Goal: Transaction & Acquisition: Purchase product/service

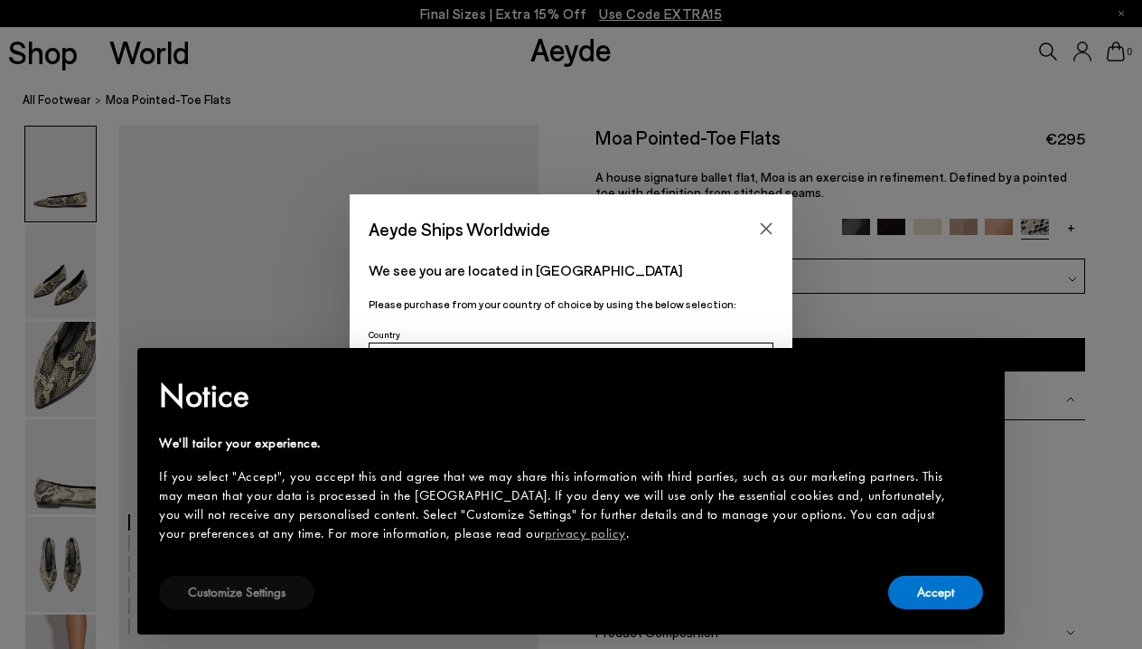
click at [286, 600] on button "Customize Settings" at bounding box center [236, 591] width 155 height 33
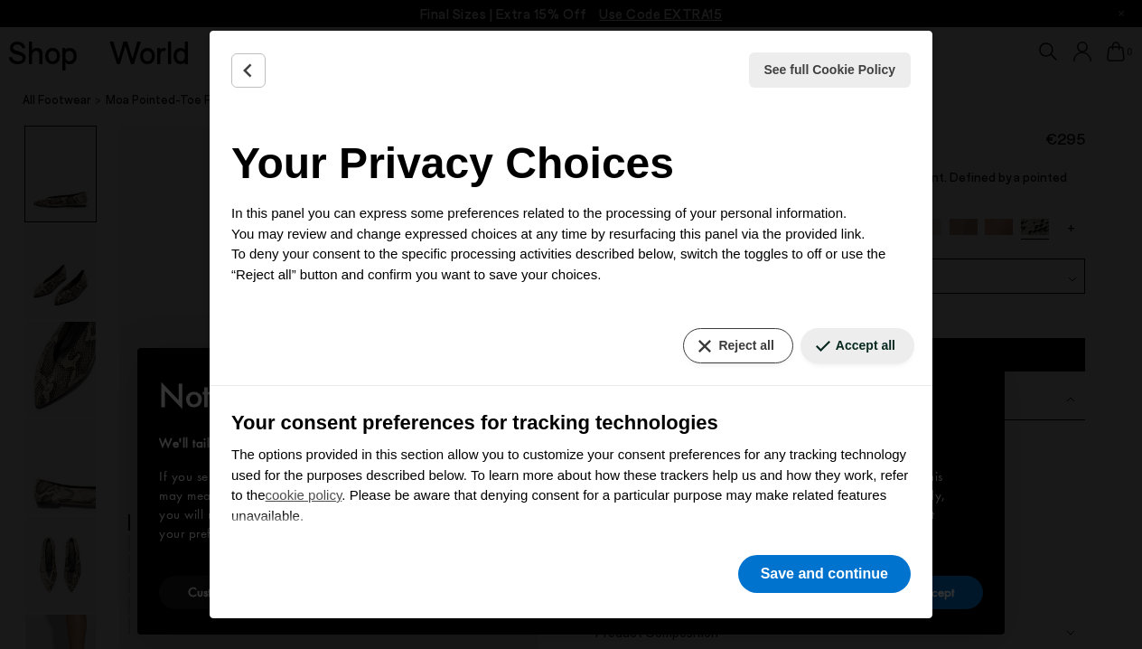
click at [733, 352] on button "Reject all" at bounding box center [737, 345] width 109 height 35
click at [732, 338] on button "Reject all" at bounding box center [737, 345] width 109 height 35
click at [793, 583] on button "Save and continue" at bounding box center [824, 574] width 173 height 38
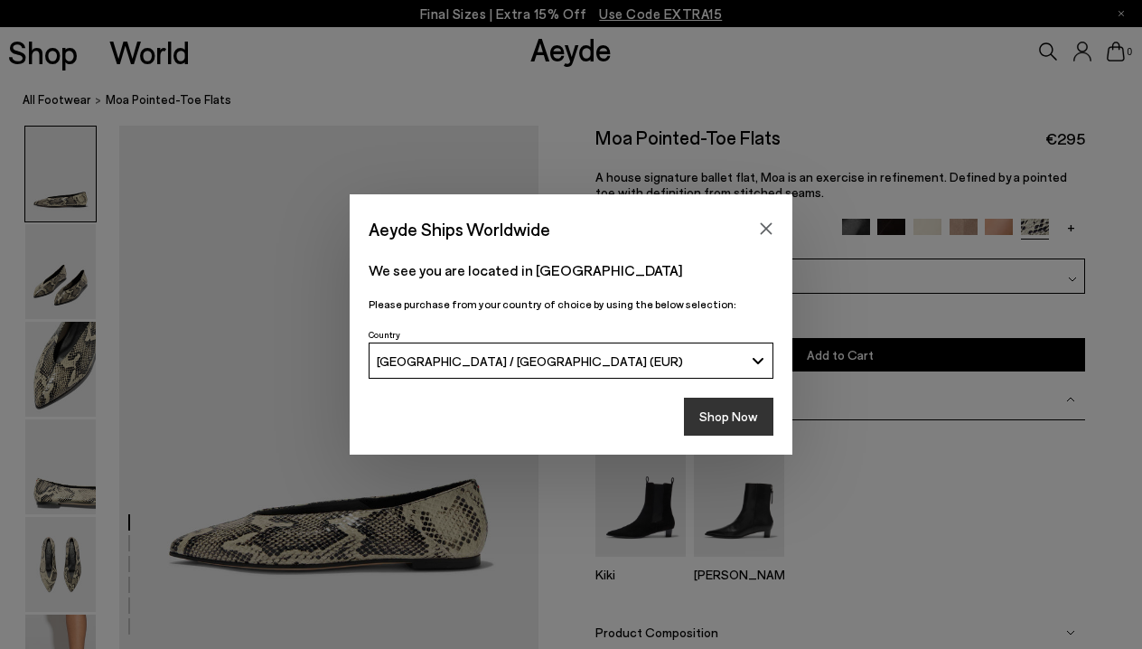
click at [732, 412] on button "Shop Now" at bounding box center [728, 416] width 89 height 38
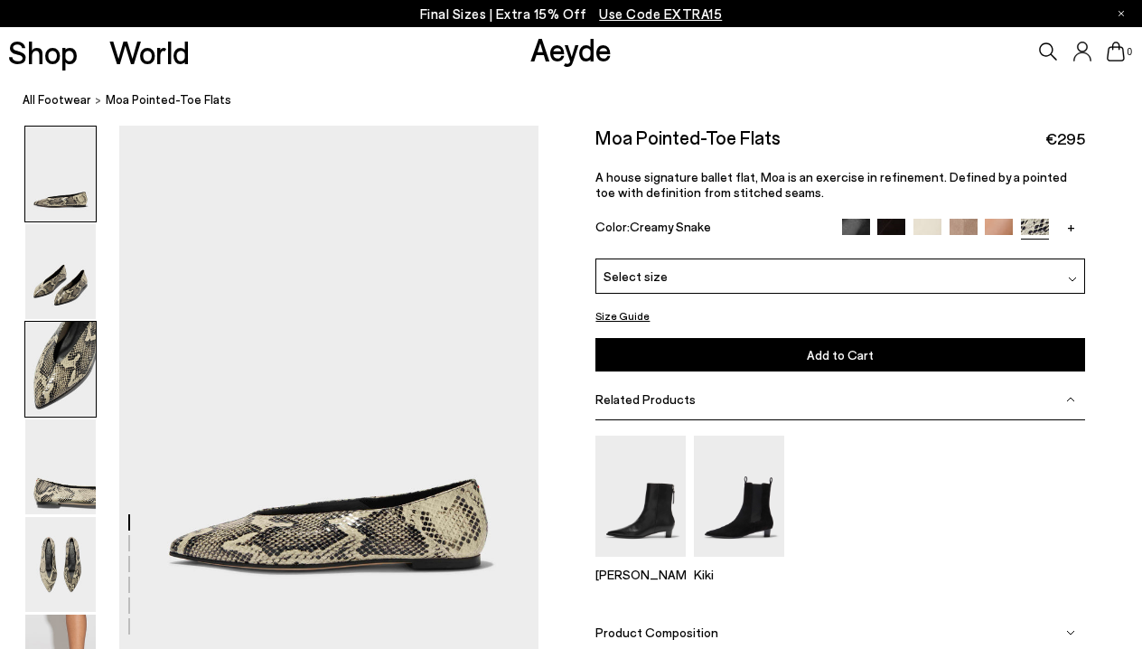
click at [66, 379] on img at bounding box center [60, 369] width 70 height 95
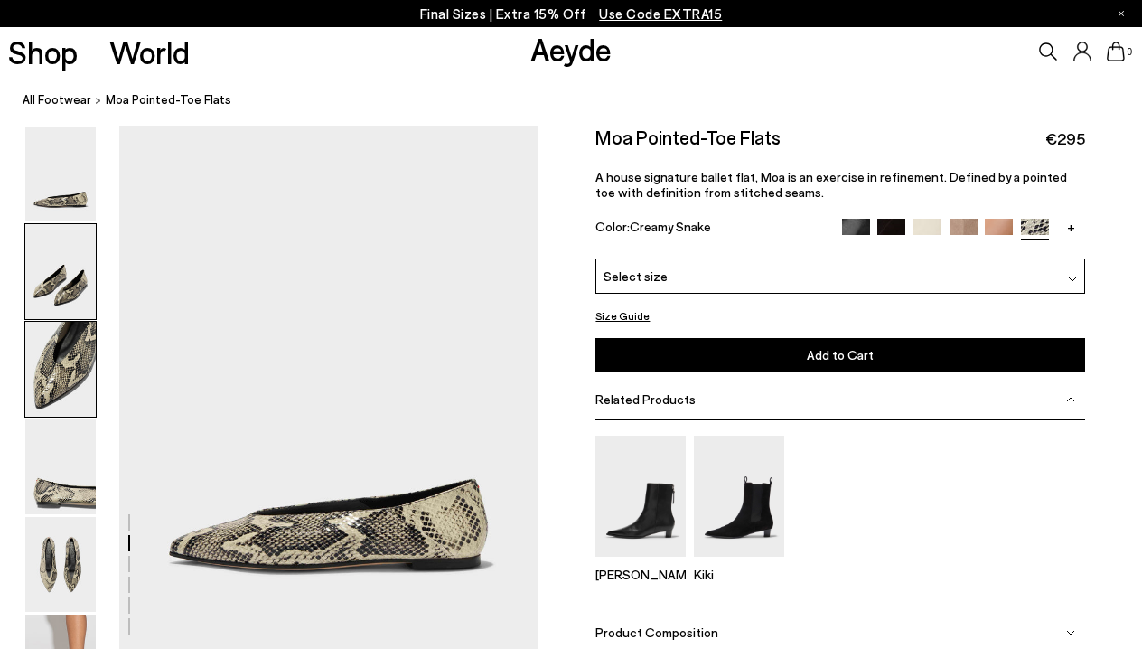
scroll to position [1088, 0]
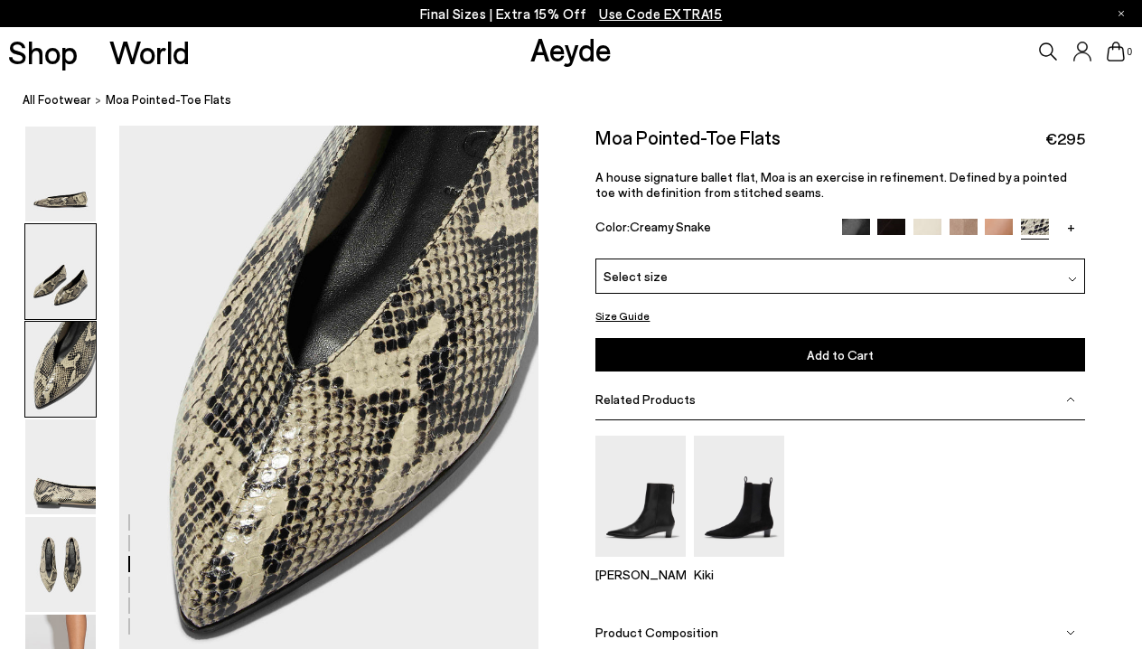
click at [59, 300] on img at bounding box center [60, 271] width 70 height 95
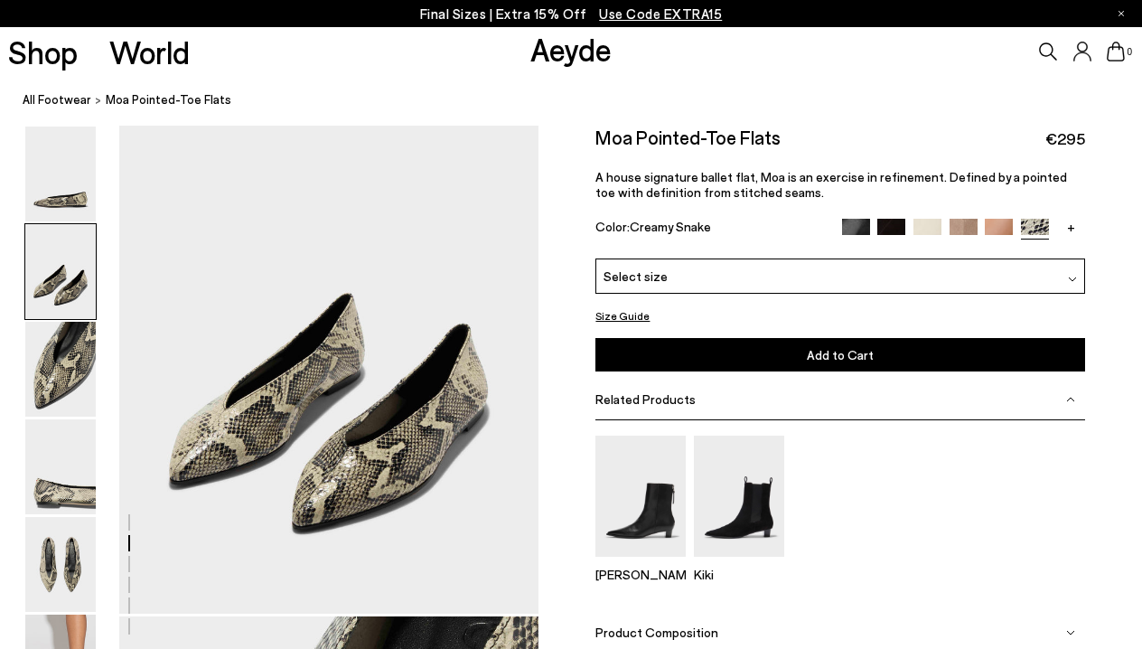
scroll to position [527, 0]
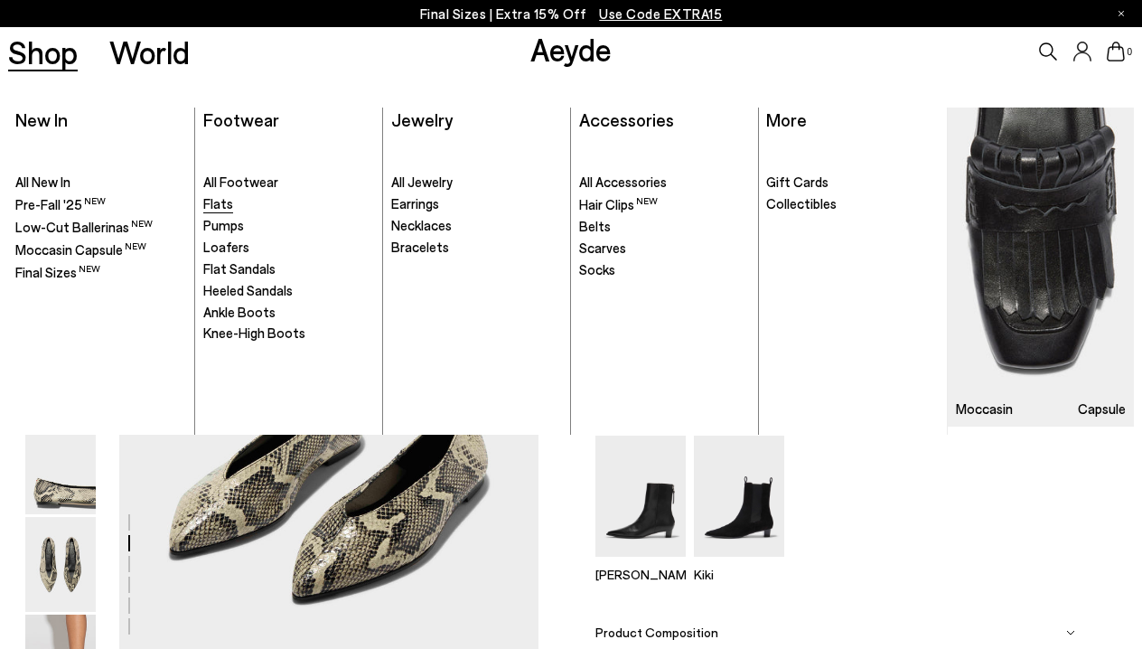
click at [220, 201] on span "Flats" at bounding box center [218, 203] width 30 height 16
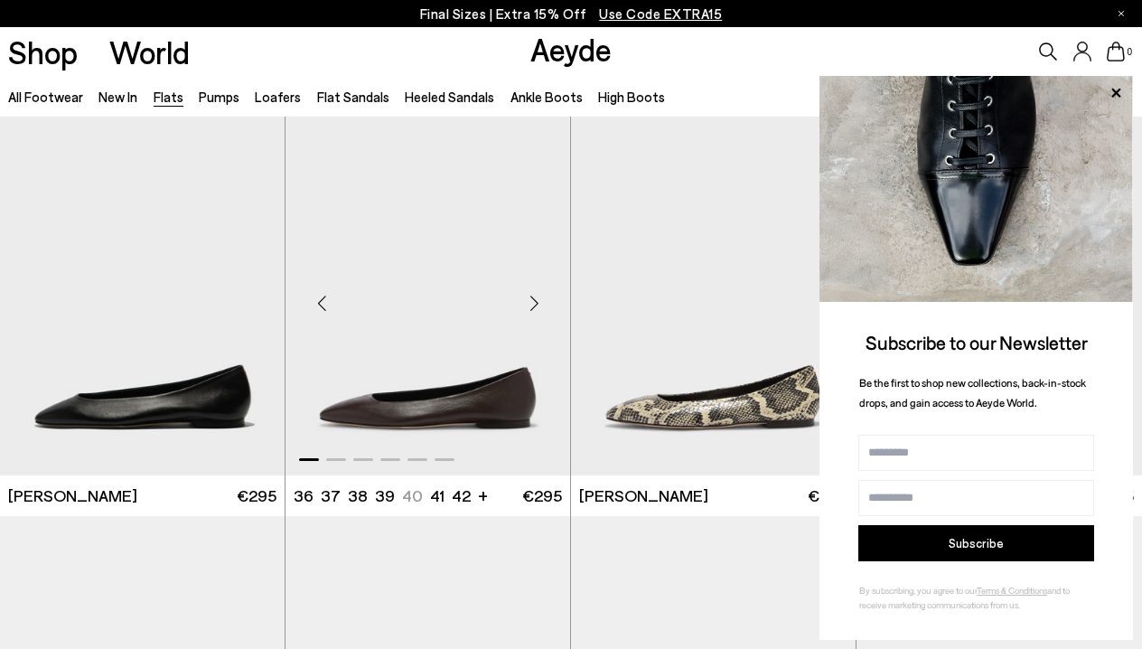
click at [395, 387] on img "1 / 6" at bounding box center [427, 296] width 285 height 358
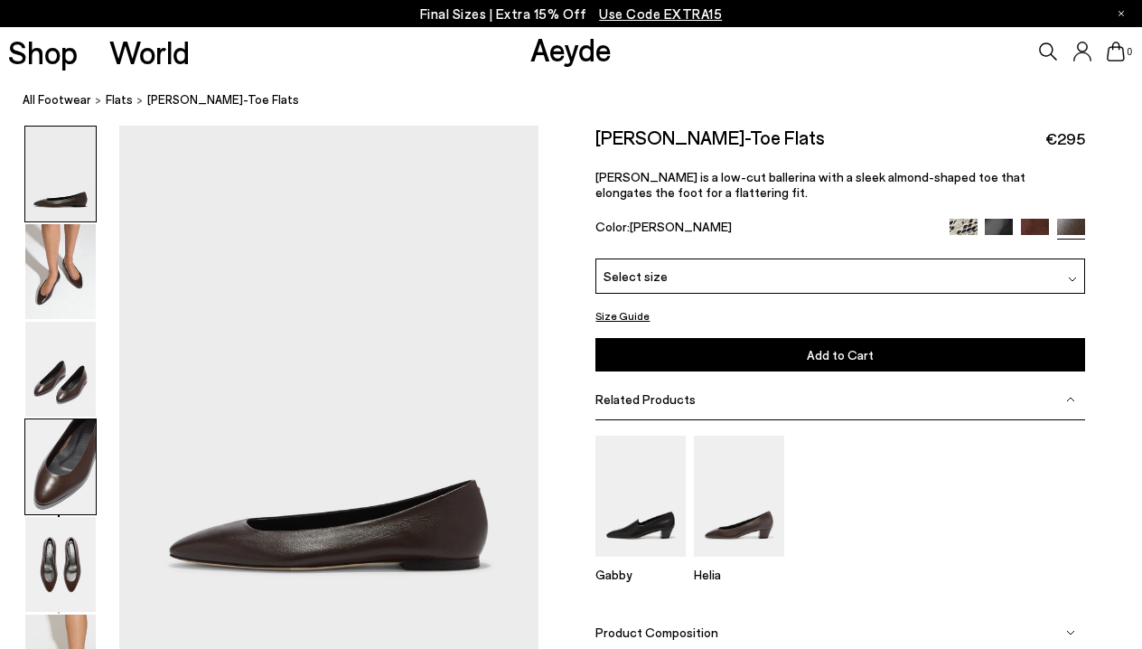
click at [51, 466] on img at bounding box center [60, 466] width 70 height 95
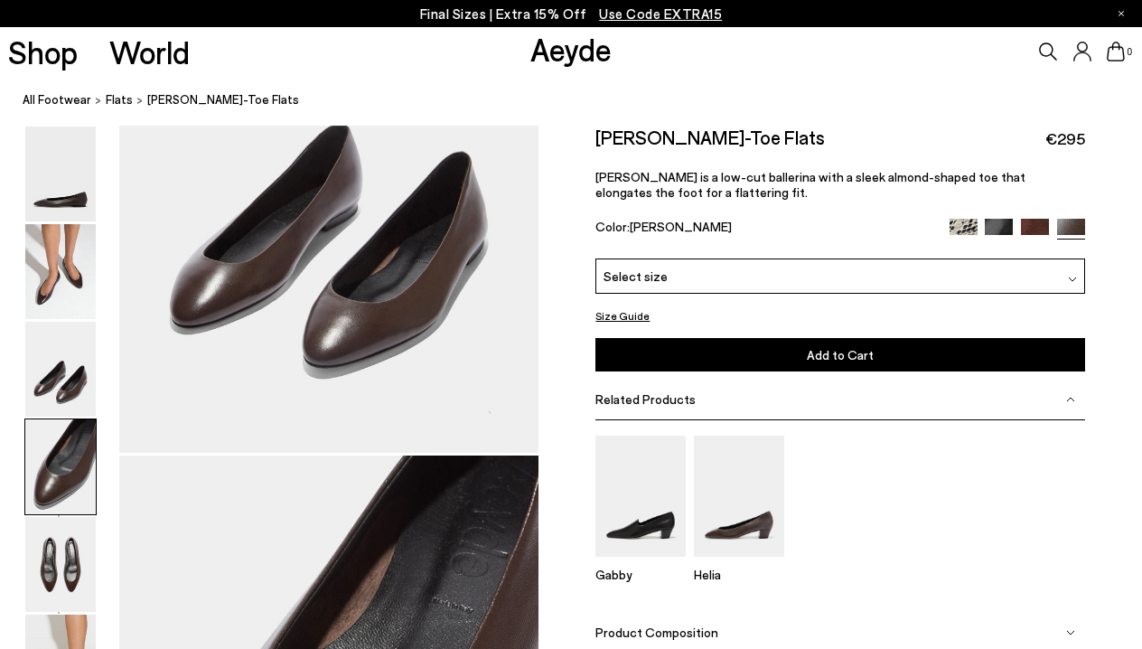
scroll to position [1650, 0]
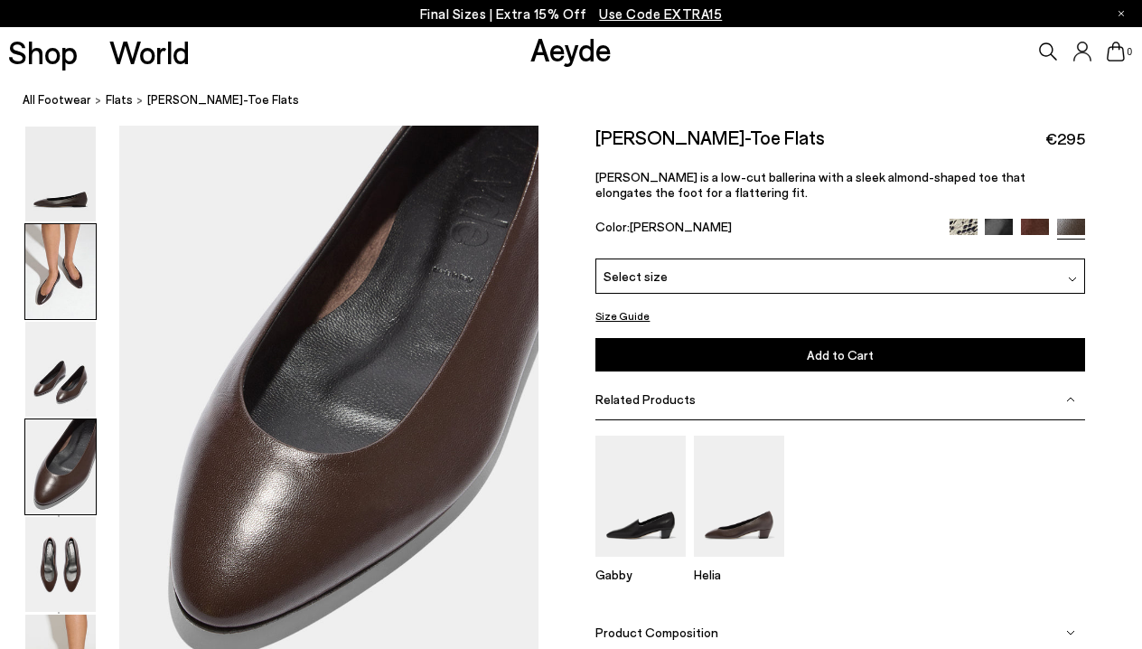
click at [48, 287] on img at bounding box center [60, 271] width 70 height 95
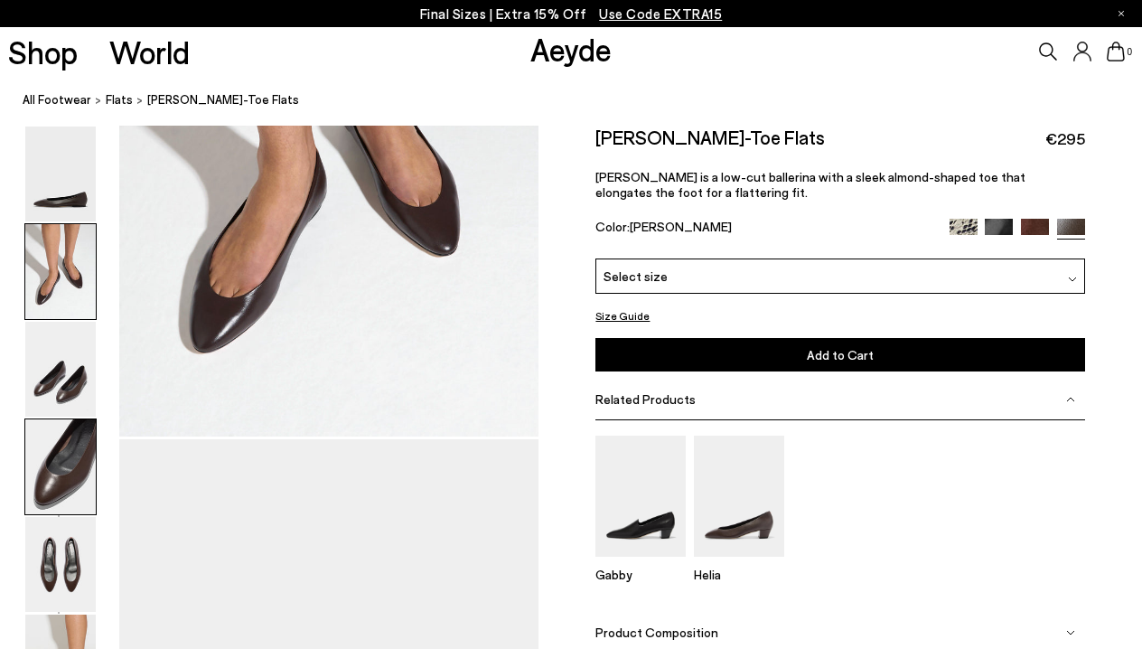
scroll to position [527, 0]
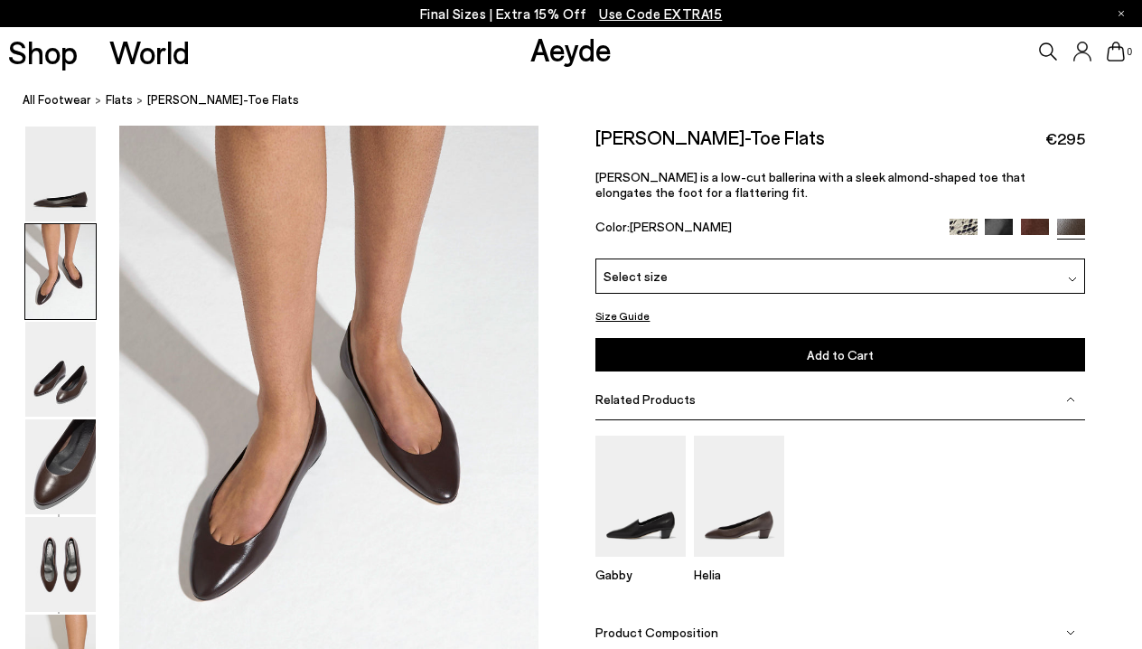
click at [639, 285] on span "Select size" at bounding box center [635, 275] width 64 height 19
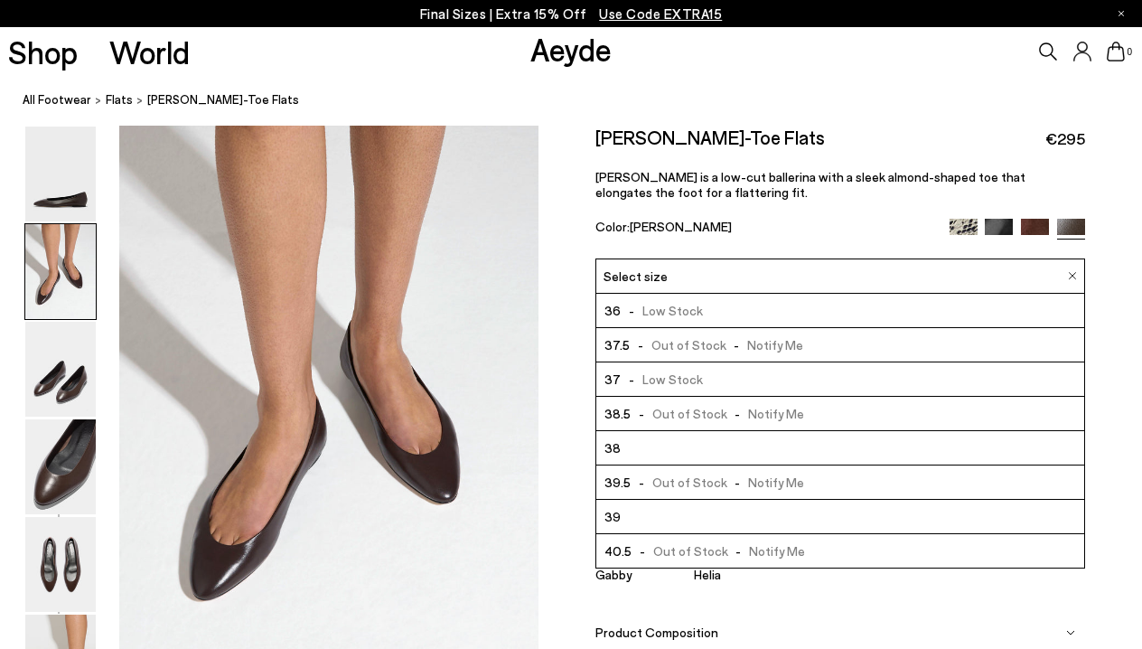
click at [966, 225] on img at bounding box center [963, 233] width 28 height 28
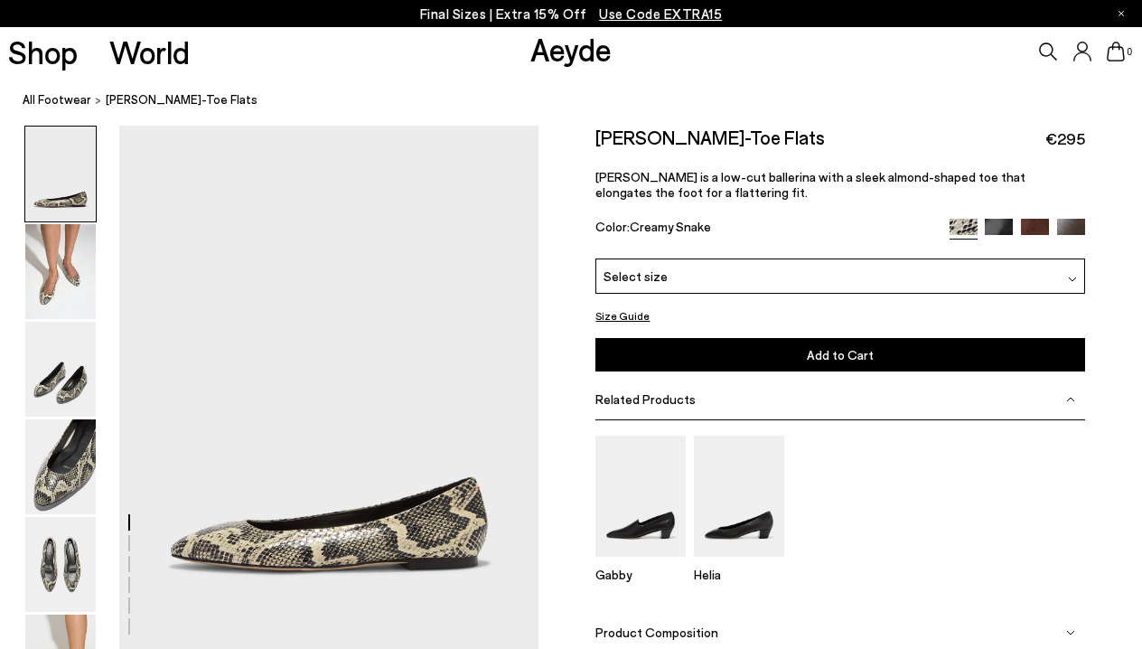
click at [887, 297] on div "Please Select a Color Creamy Snake Creamy Snake Black Nappa Moka Suede Moka Nap…" at bounding box center [839, 314] width 489 height 113
click at [888, 289] on div "Select size" at bounding box center [839, 275] width 489 height 35
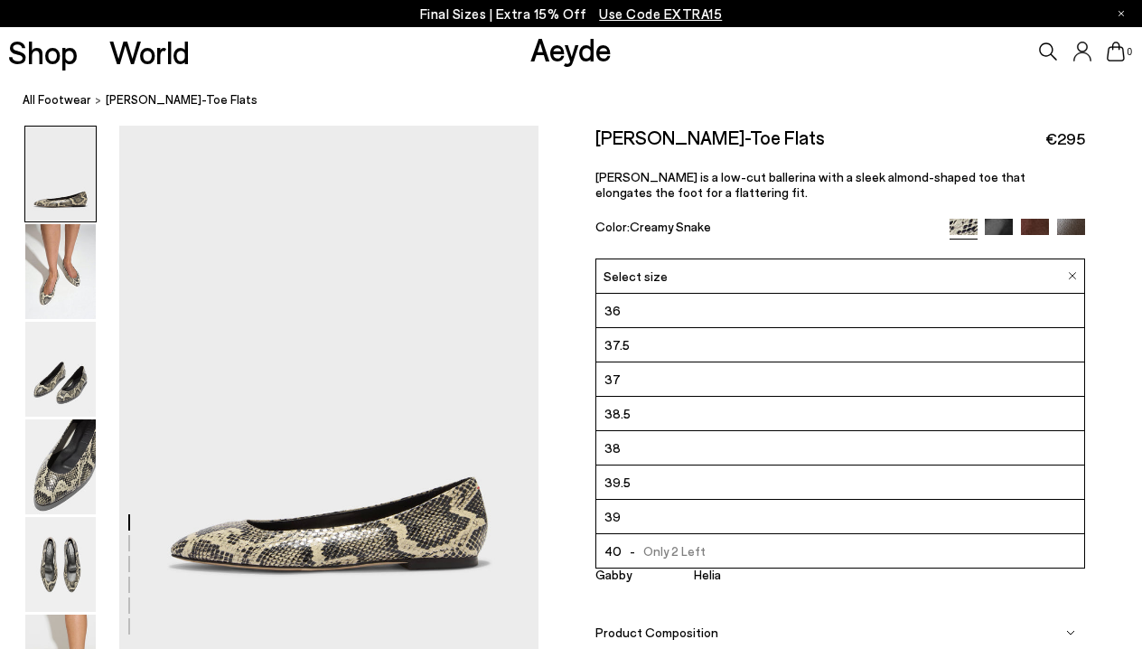
click at [842, 352] on li "37.5" at bounding box center [839, 345] width 487 height 34
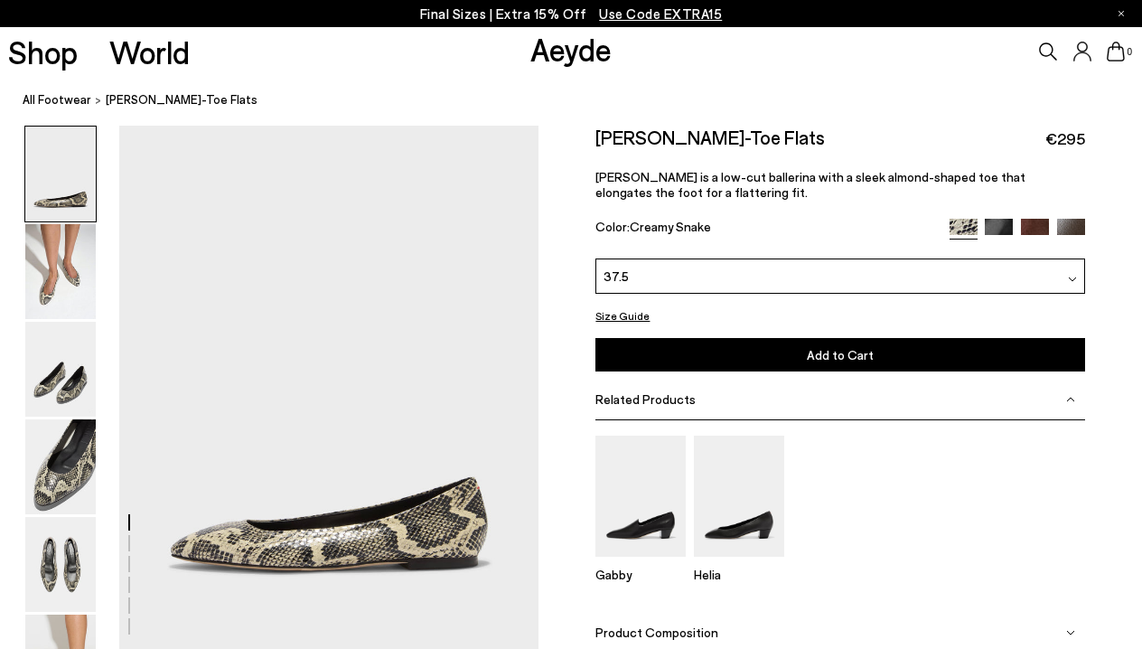
click at [842, 352] on span "Add to Cart" at bounding box center [840, 354] width 67 height 15
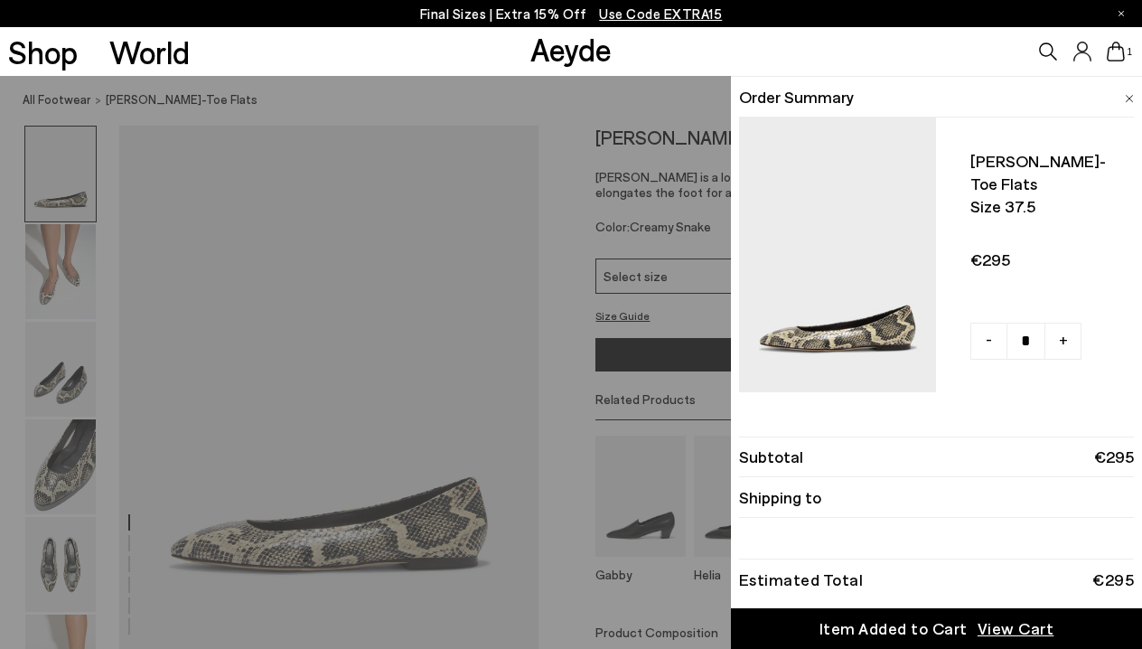
click at [605, 212] on div "Quick Add Color Size View Details Order Summary Ellie almond-toe flats Size 37.…" at bounding box center [571, 362] width 1142 height 573
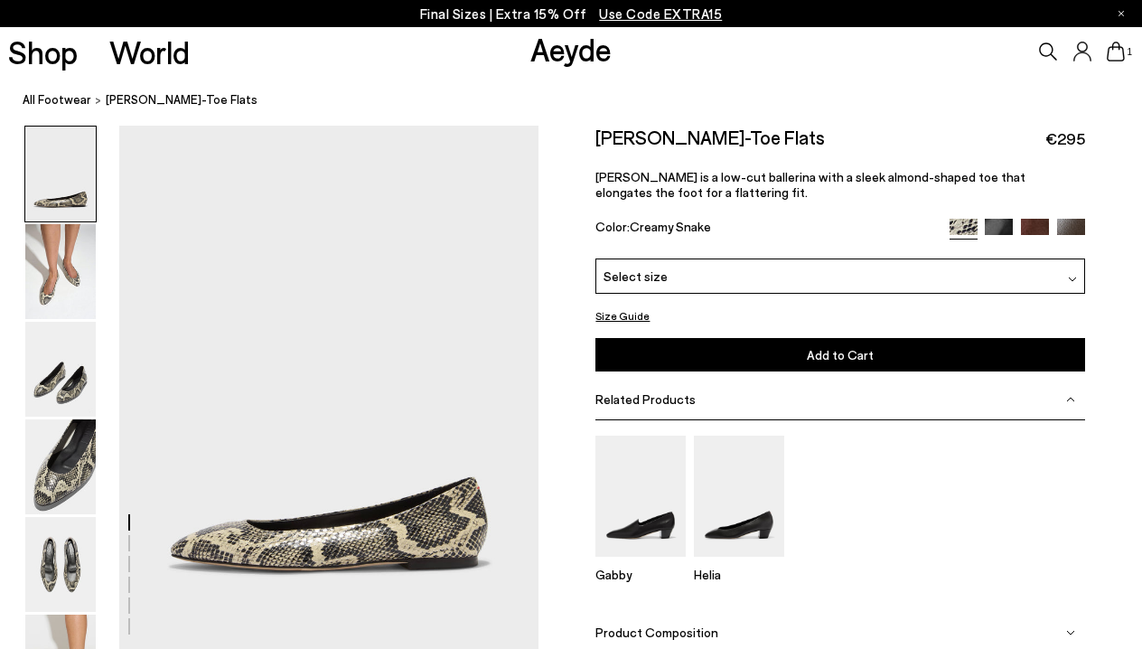
click at [1000, 229] on img at bounding box center [999, 233] width 28 height 28
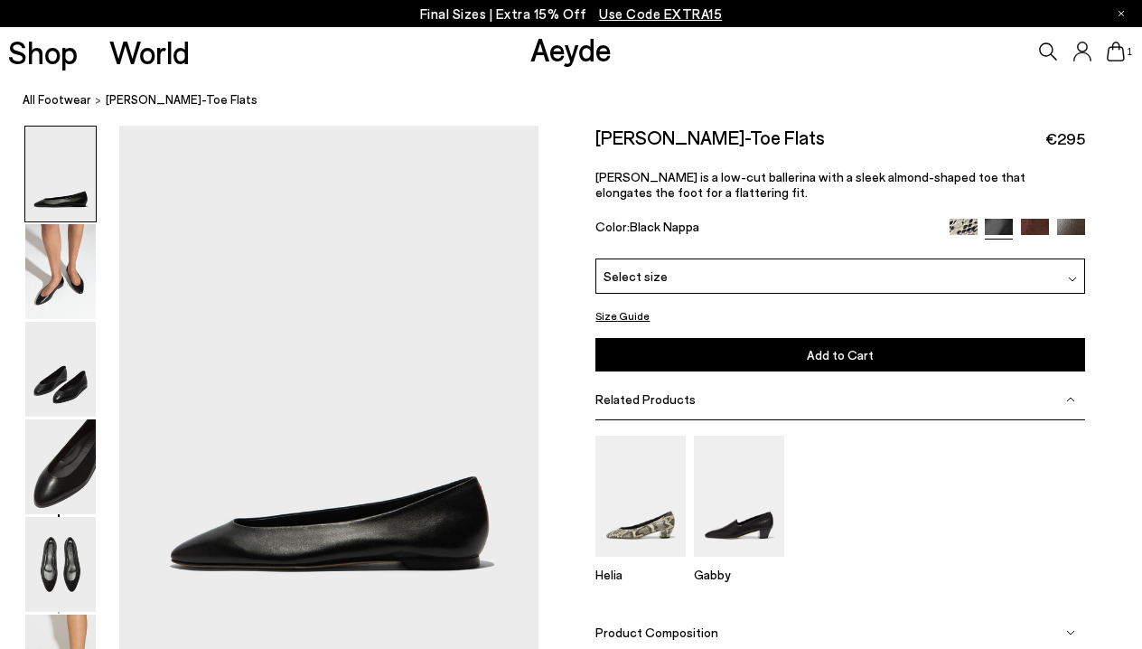
click at [1039, 230] on img at bounding box center [1035, 233] width 28 height 28
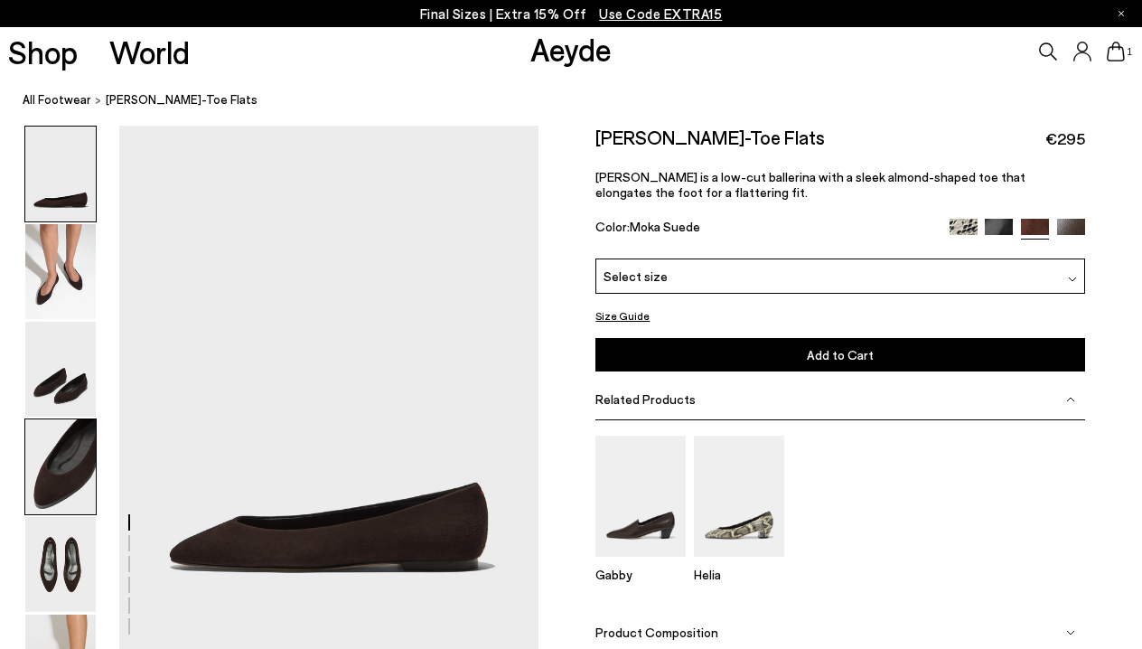
click at [76, 462] on img at bounding box center [60, 466] width 70 height 95
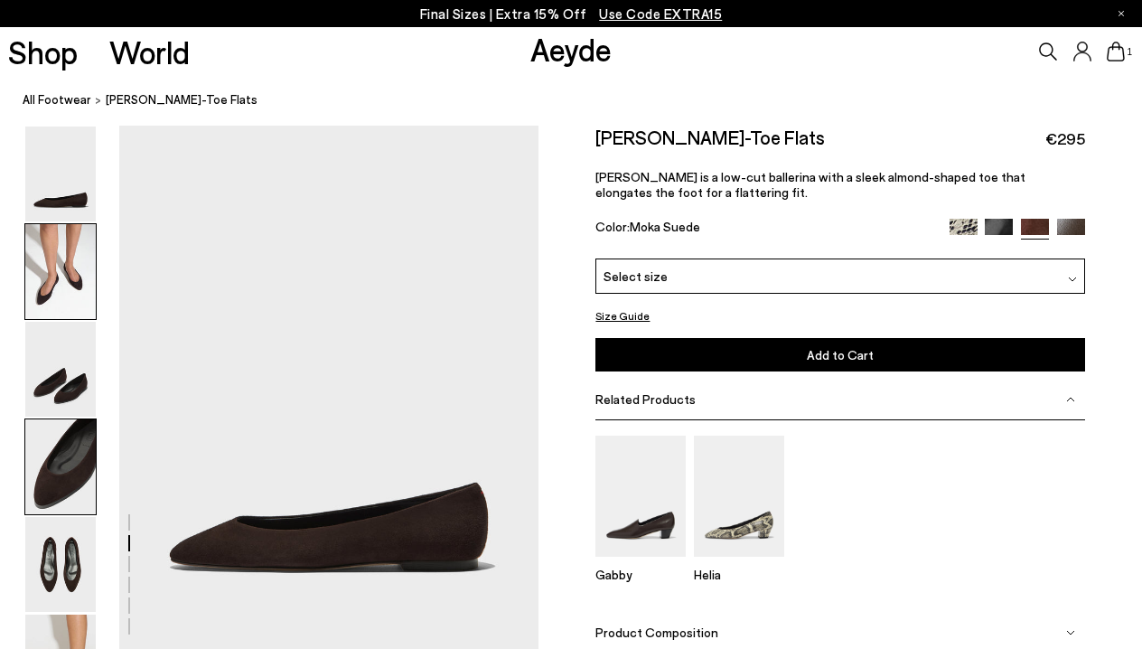
scroll to position [1650, 0]
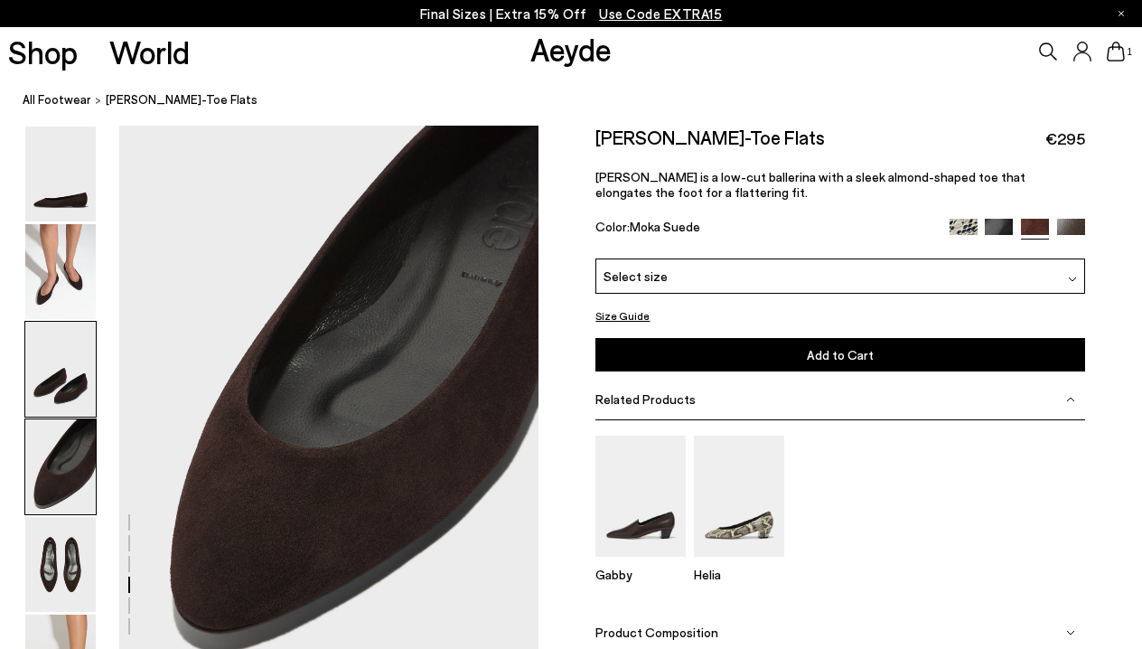
click at [70, 379] on img at bounding box center [60, 369] width 70 height 95
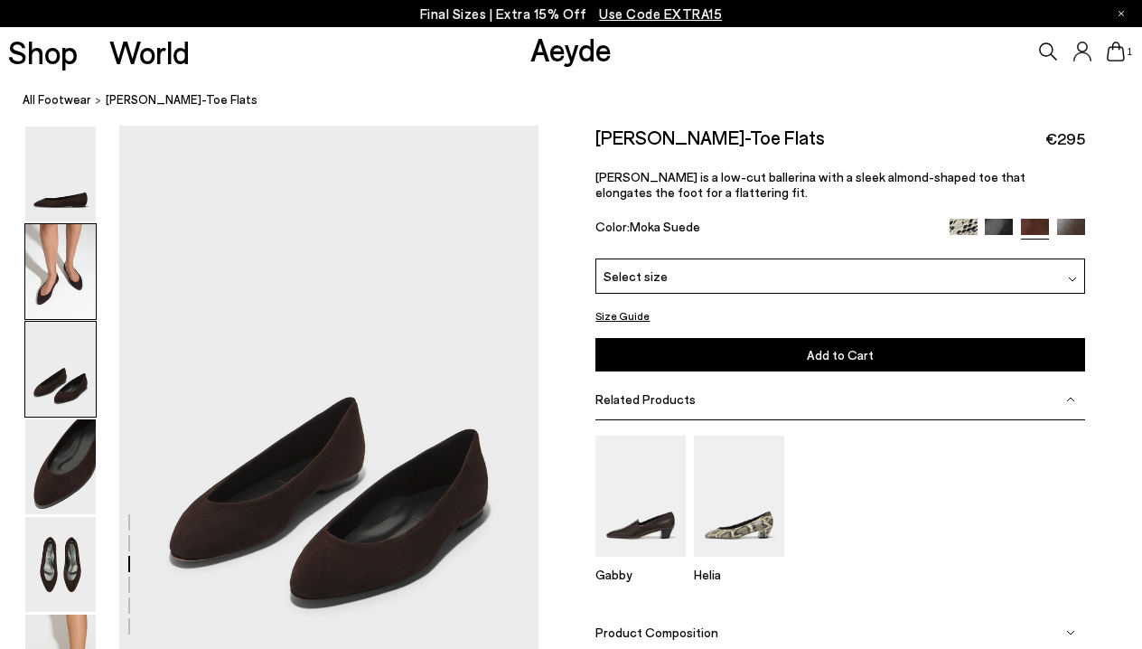
click at [69, 304] on img at bounding box center [60, 271] width 70 height 95
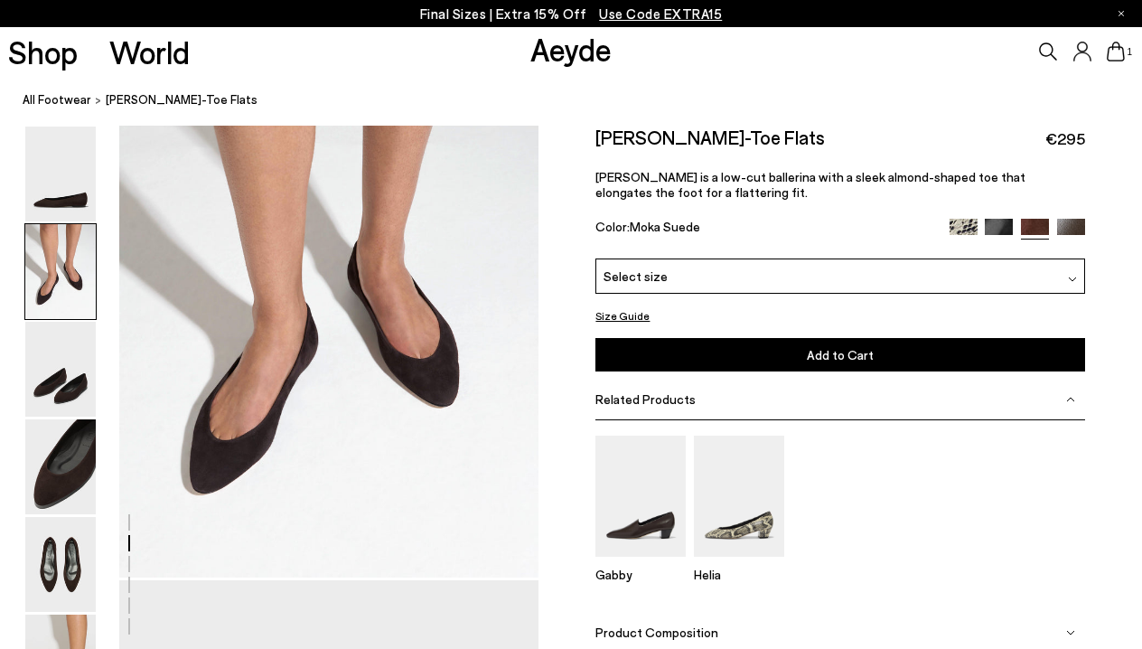
scroll to position [527, 0]
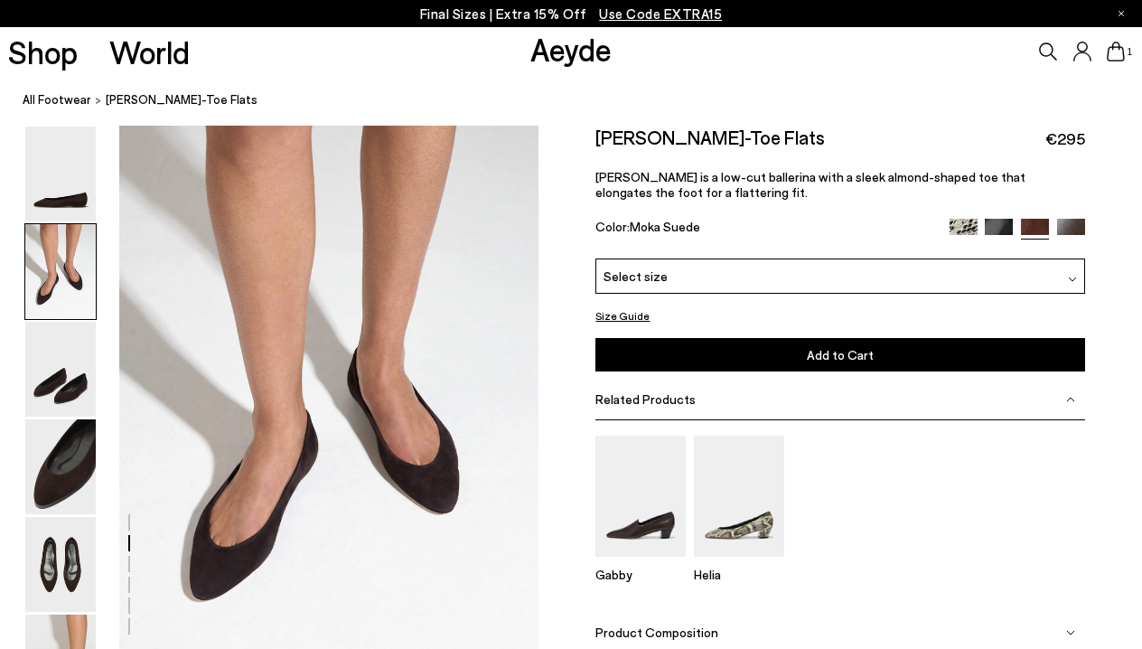
click at [777, 284] on div "Select size" at bounding box center [839, 275] width 489 height 35
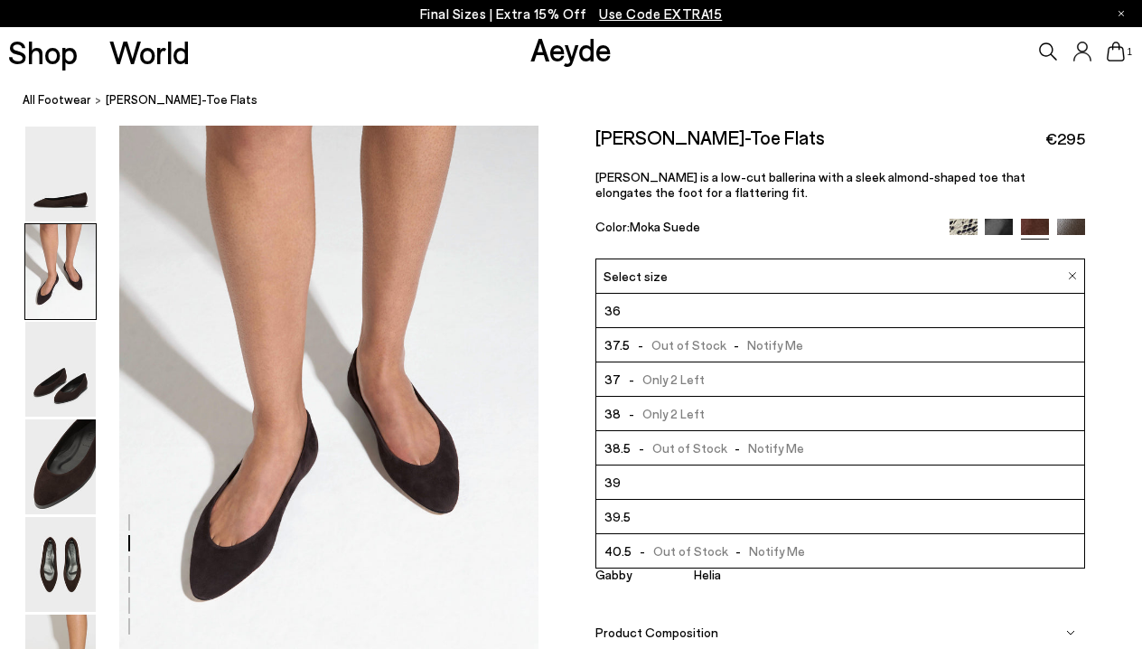
click at [747, 347] on span "- Out of Stock - Notify Me" at bounding box center [716, 344] width 173 height 23
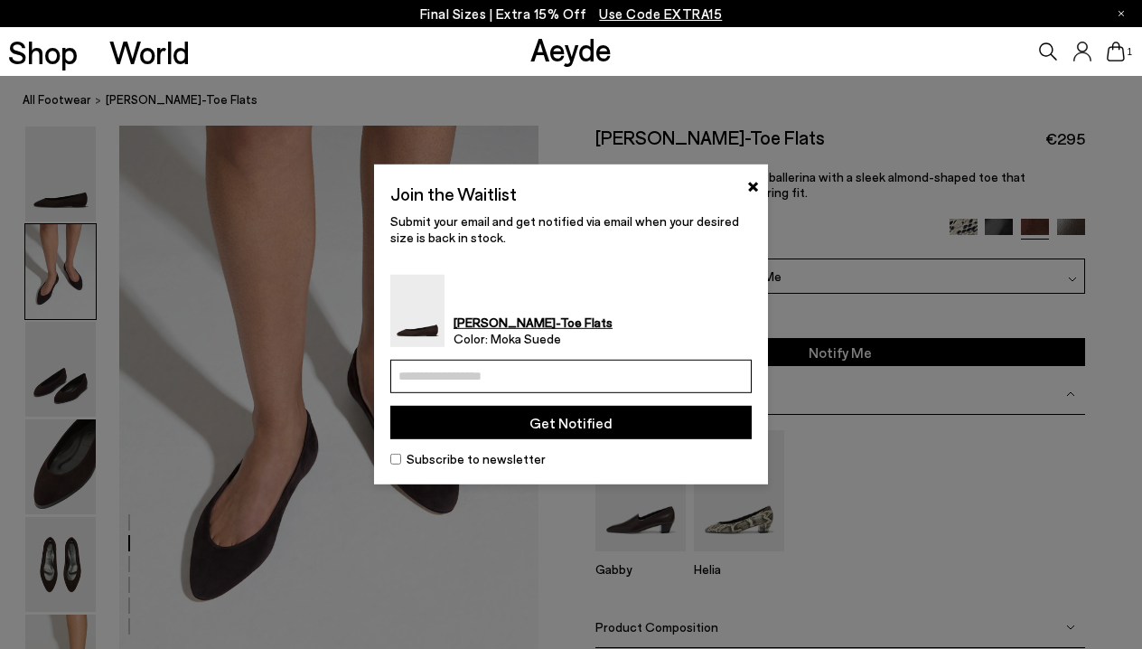
click at [643, 380] on input "email" at bounding box center [570, 375] width 361 height 33
type input "**********"
click at [558, 425] on button "Get Notified" at bounding box center [570, 422] width 361 height 33
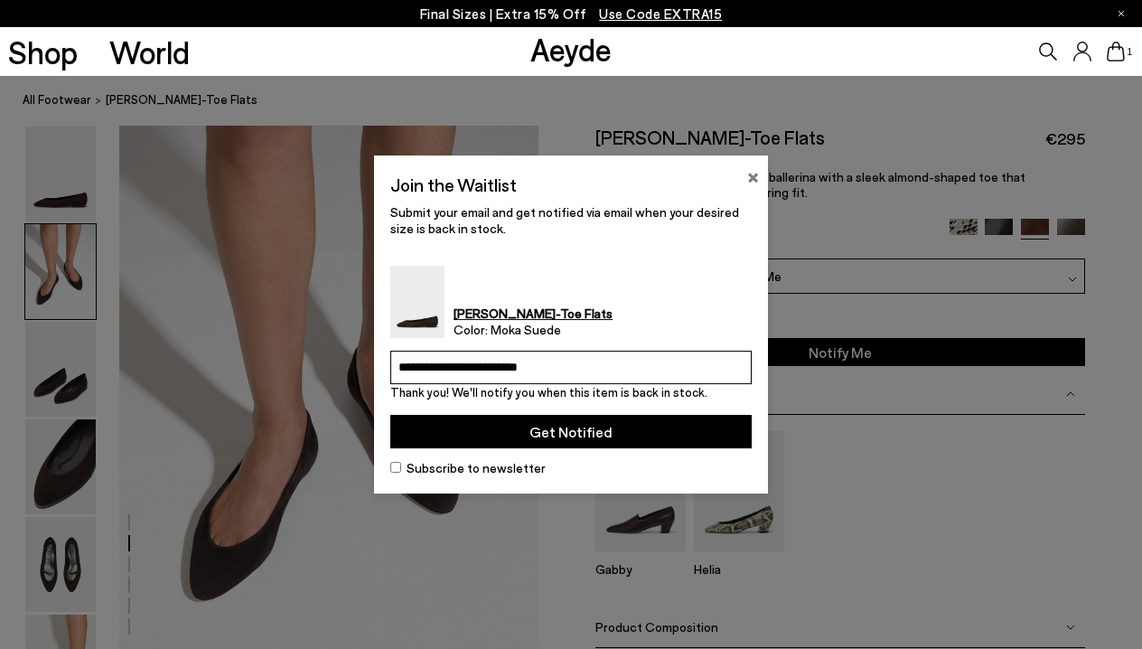
click at [751, 177] on button "×" at bounding box center [753, 175] width 12 height 22
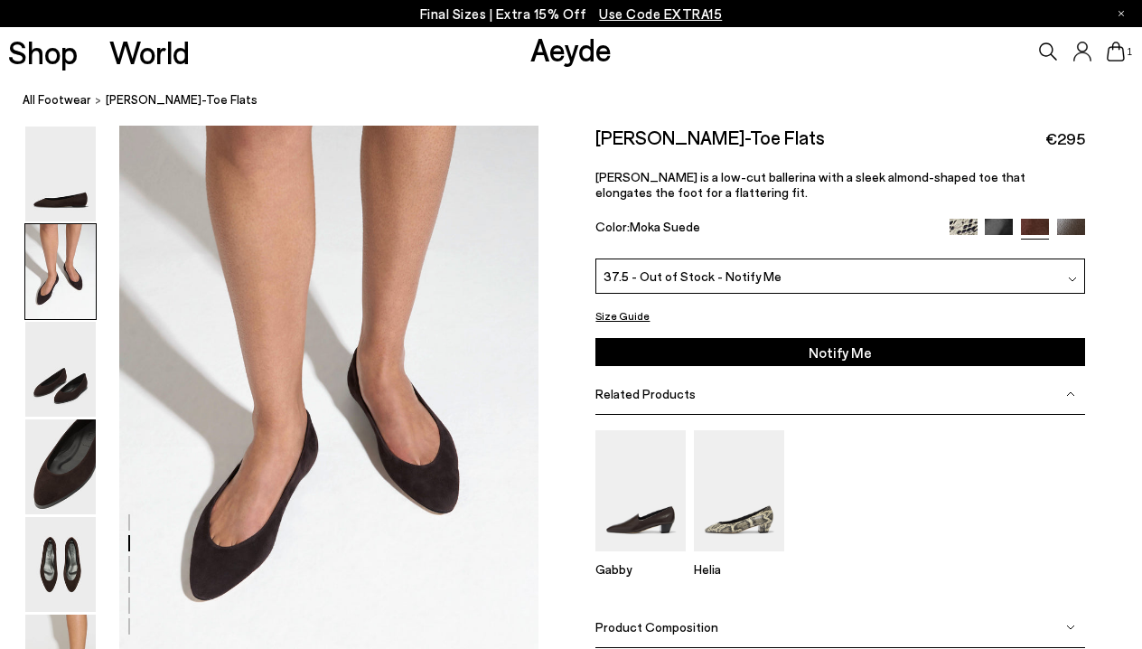
click at [1060, 228] on img at bounding box center [1071, 233] width 28 height 28
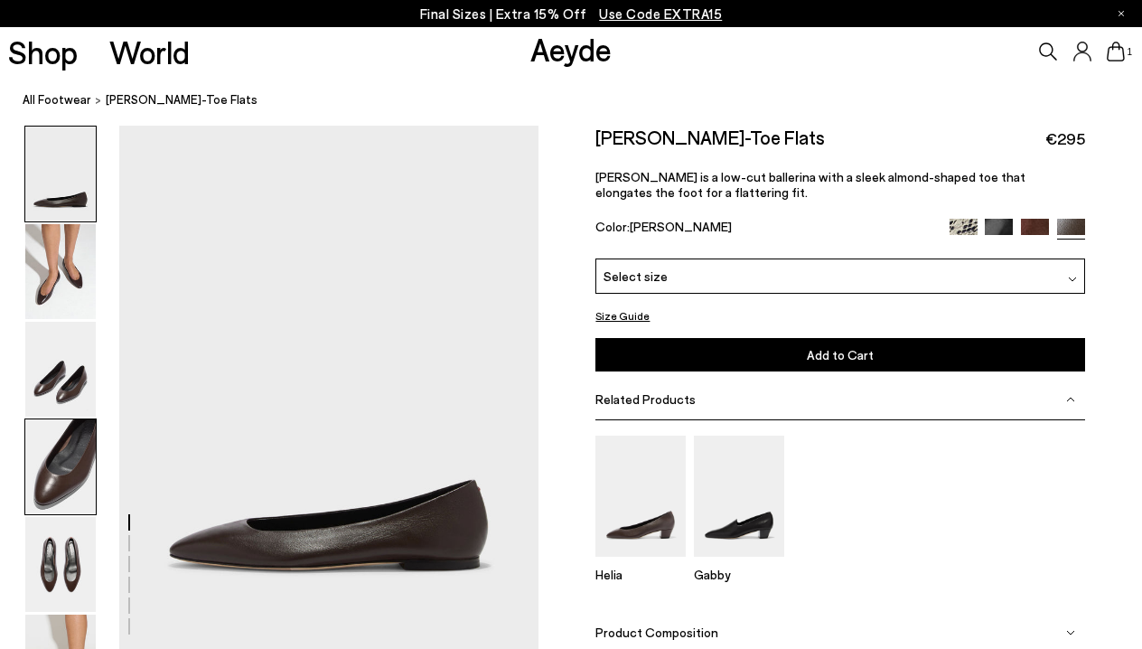
click at [68, 476] on img at bounding box center [60, 466] width 70 height 95
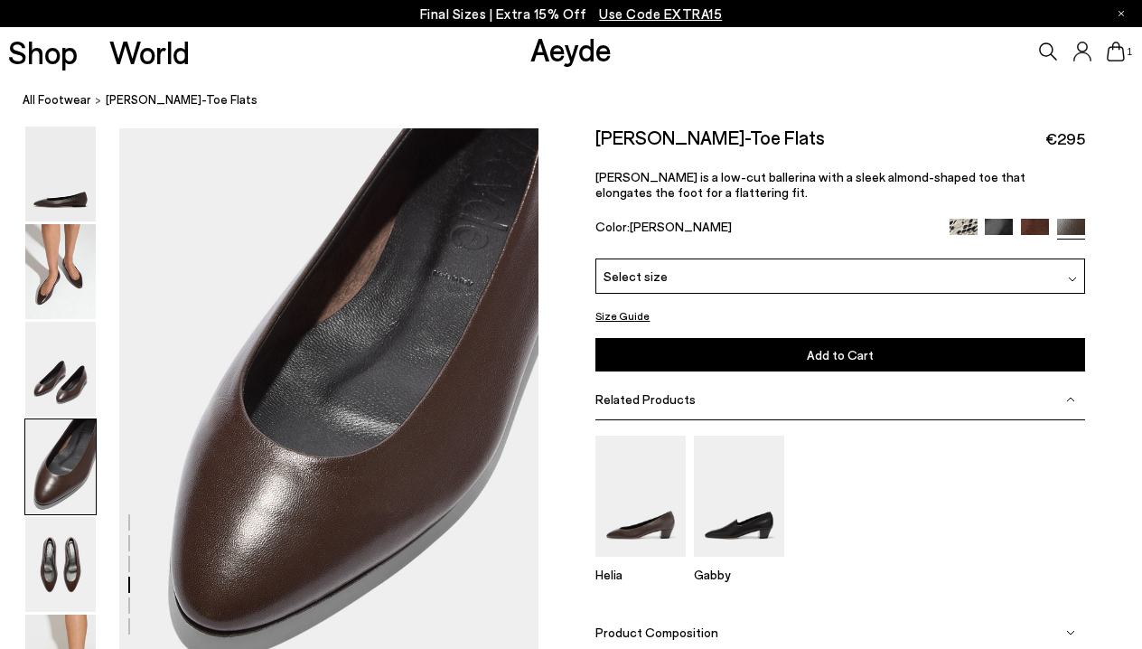
scroll to position [1650, 0]
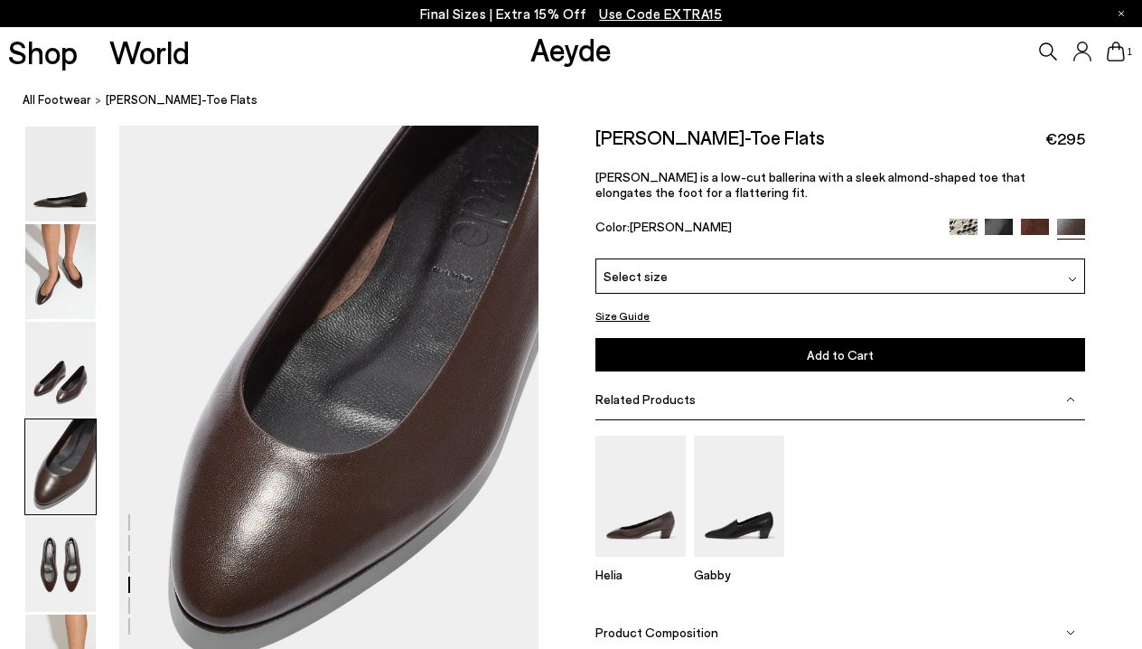
click at [637, 276] on span "Select size" at bounding box center [635, 275] width 64 height 19
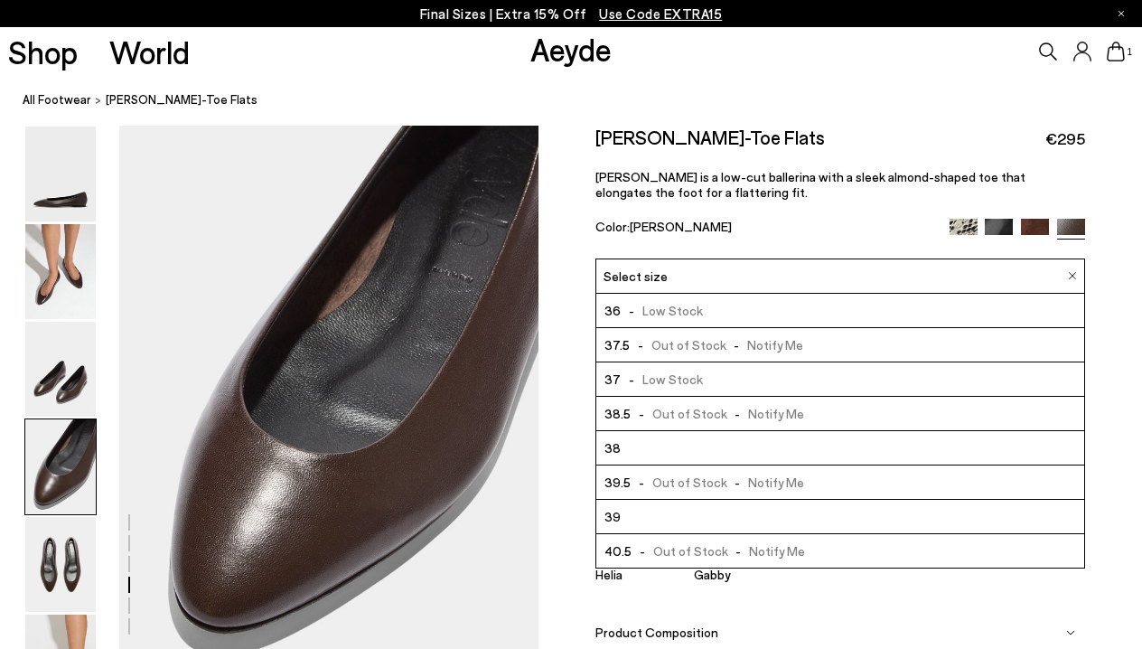
click at [647, 345] on span "- Out of Stock - Notify Me" at bounding box center [716, 344] width 173 height 23
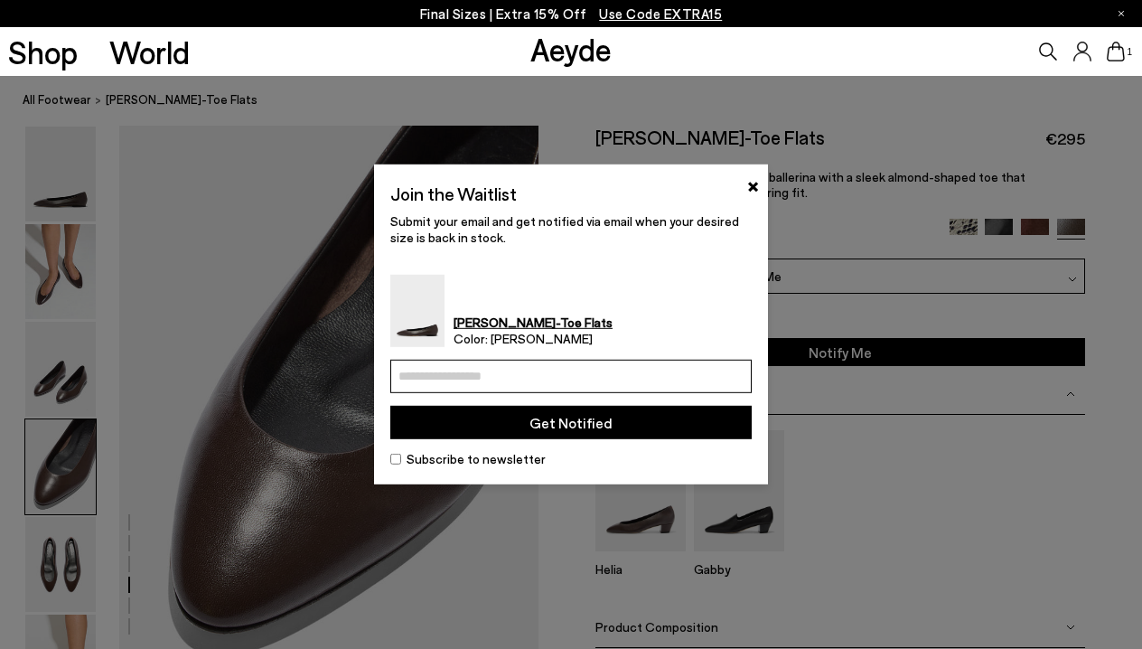
click at [644, 346] on div "Ellie Almond-Toe Flats Color: Moka Nappa" at bounding box center [570, 311] width 361 height 72
click at [624, 374] on input "email" at bounding box center [570, 375] width 361 height 33
type input "**********"
click at [599, 419] on button "Get Notified" at bounding box center [570, 422] width 361 height 33
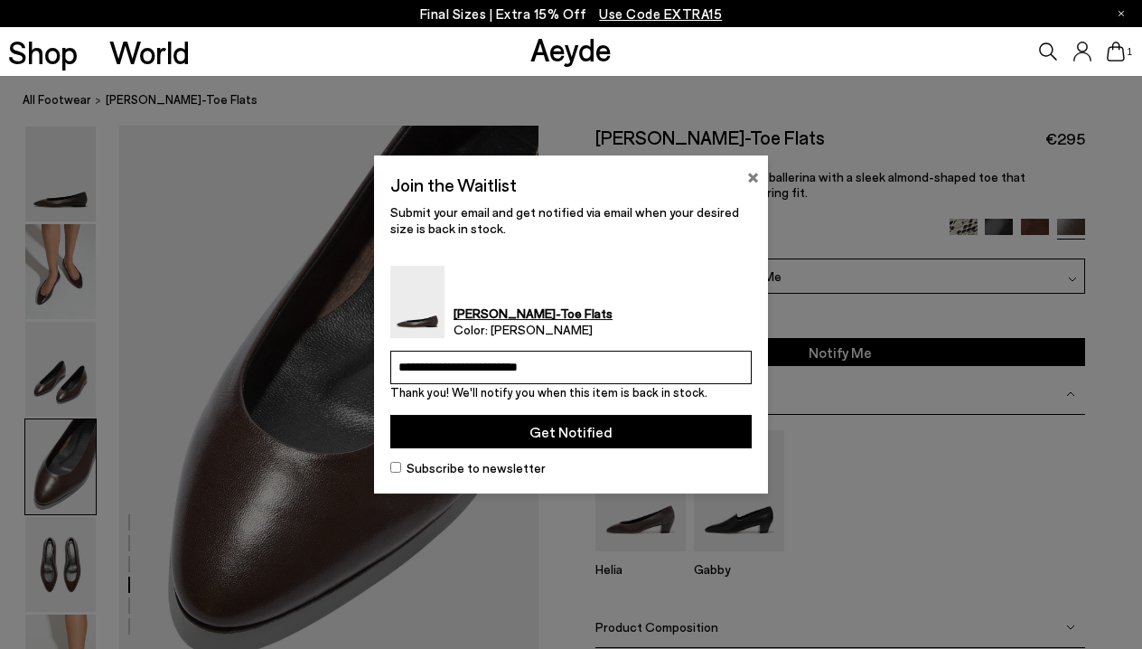
click at [751, 175] on button "×" at bounding box center [753, 175] width 12 height 22
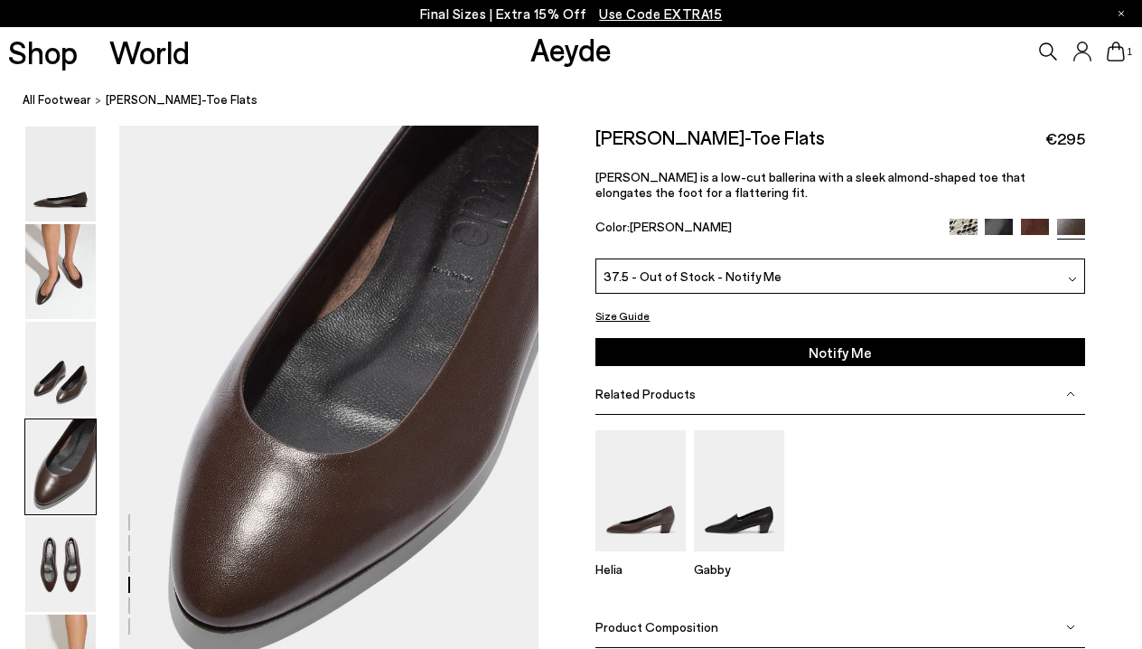
click at [958, 223] on img at bounding box center [963, 233] width 28 height 28
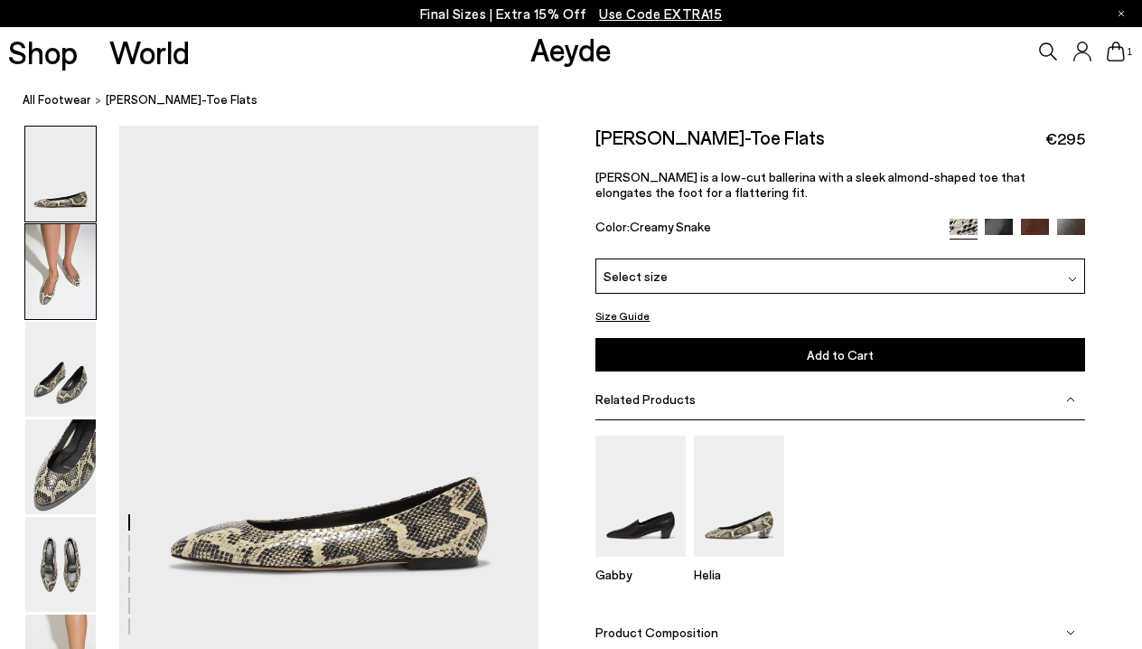
click at [63, 285] on img at bounding box center [60, 271] width 70 height 95
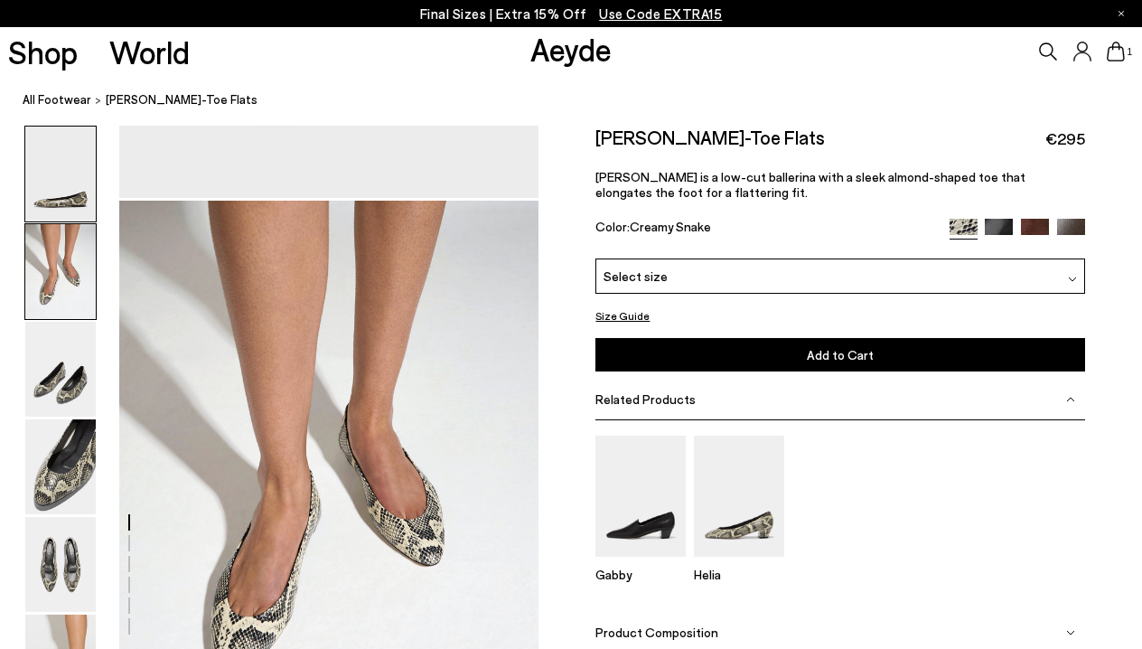
scroll to position [527, 0]
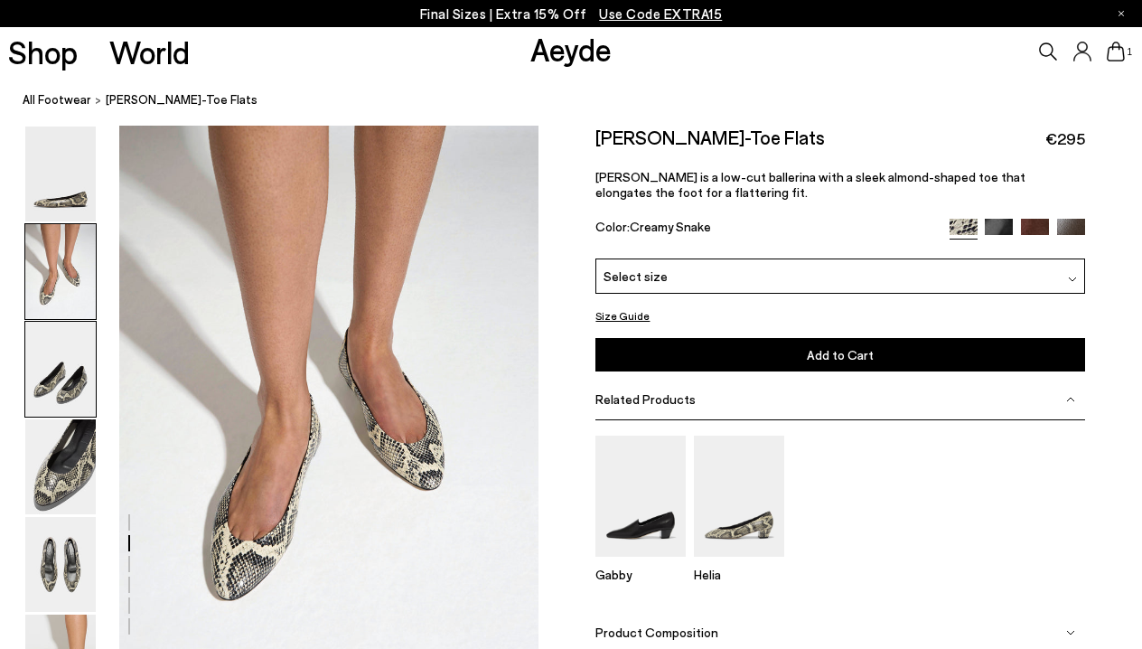
click at [63, 352] on img at bounding box center [60, 369] width 70 height 95
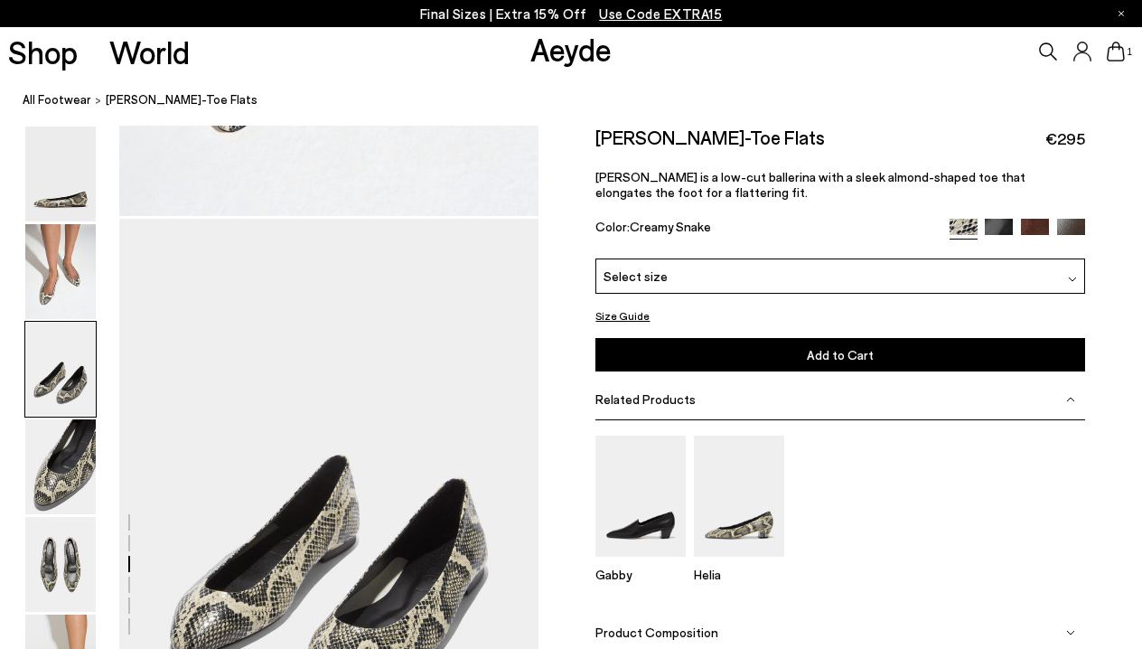
scroll to position [1088, 0]
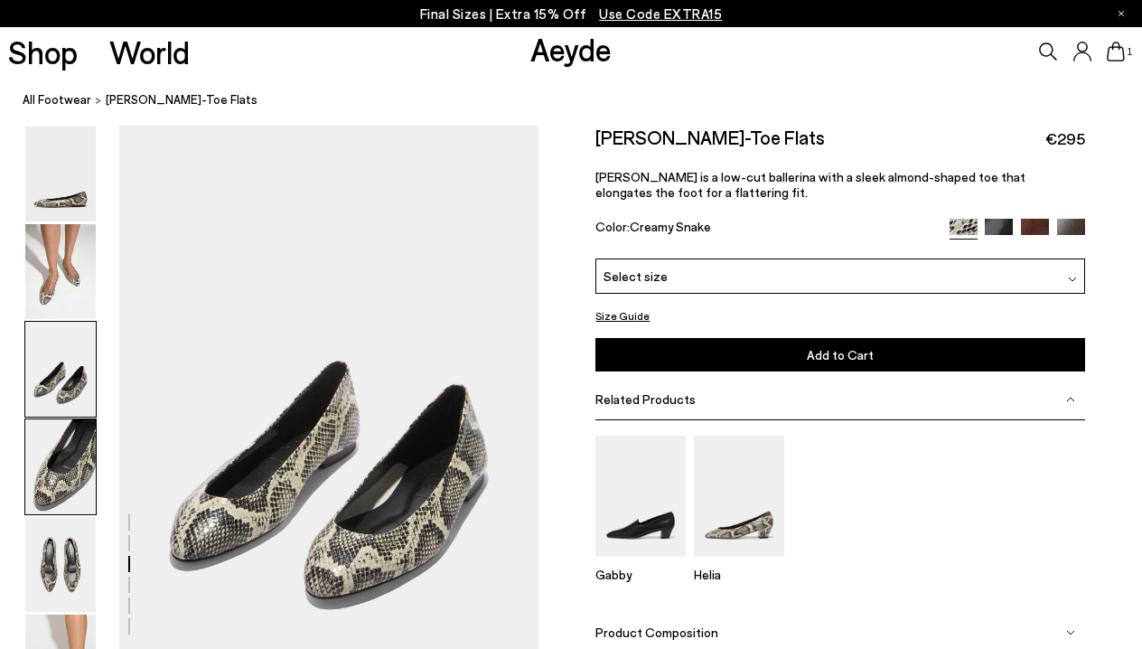
click at [72, 450] on img at bounding box center [60, 466] width 70 height 95
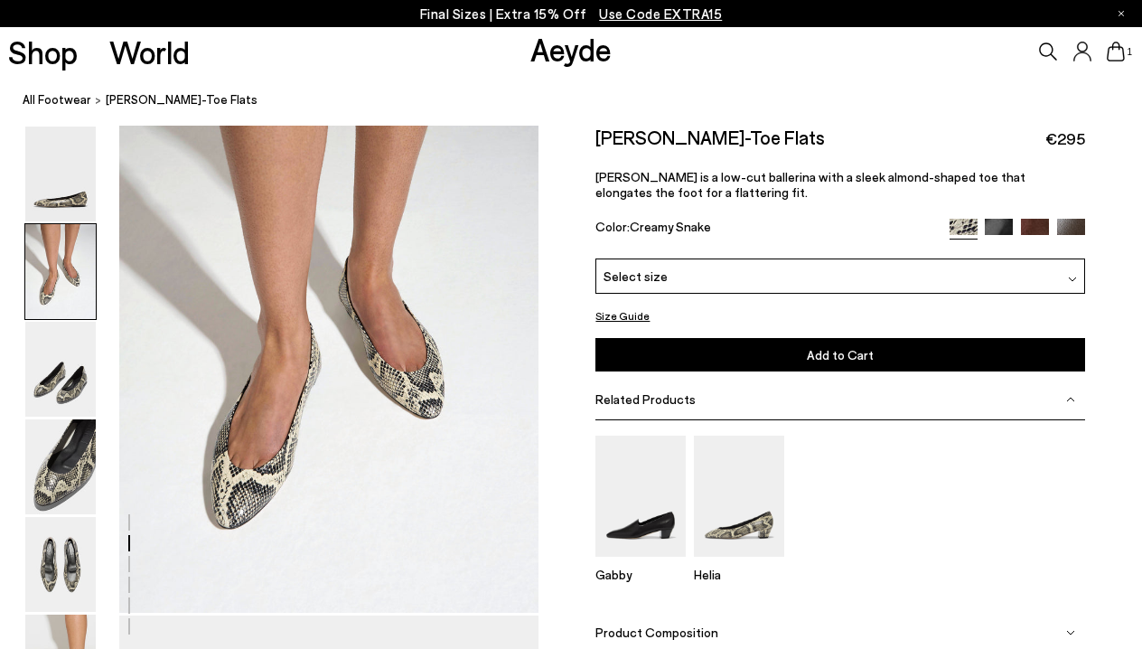
scroll to position [598, 0]
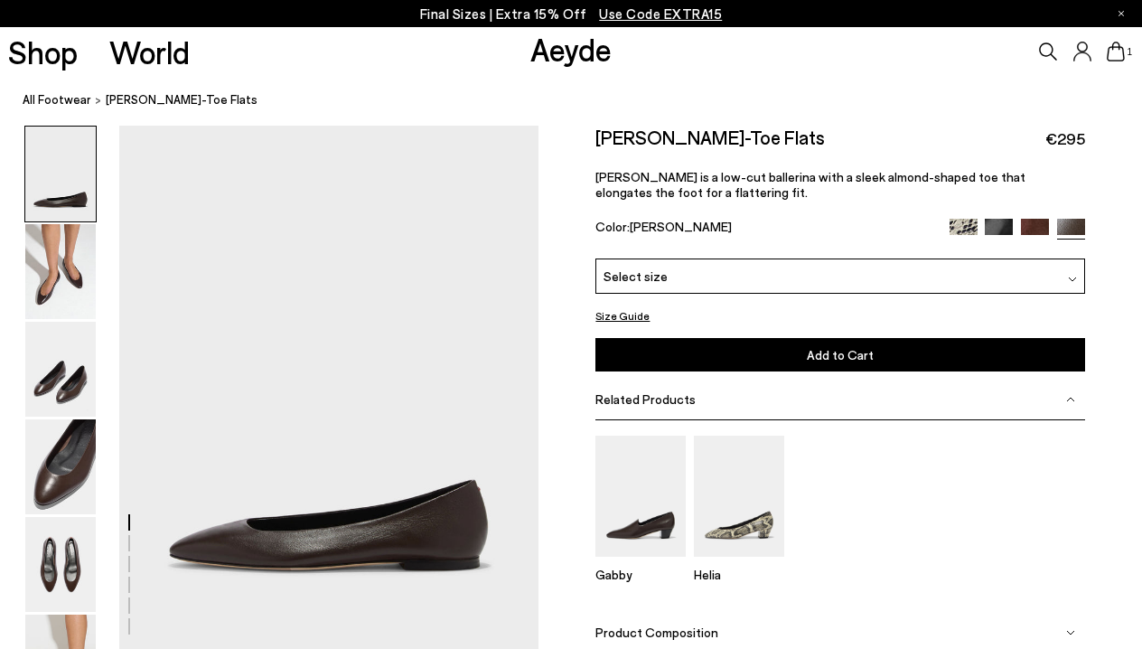
scroll to position [1650, 0]
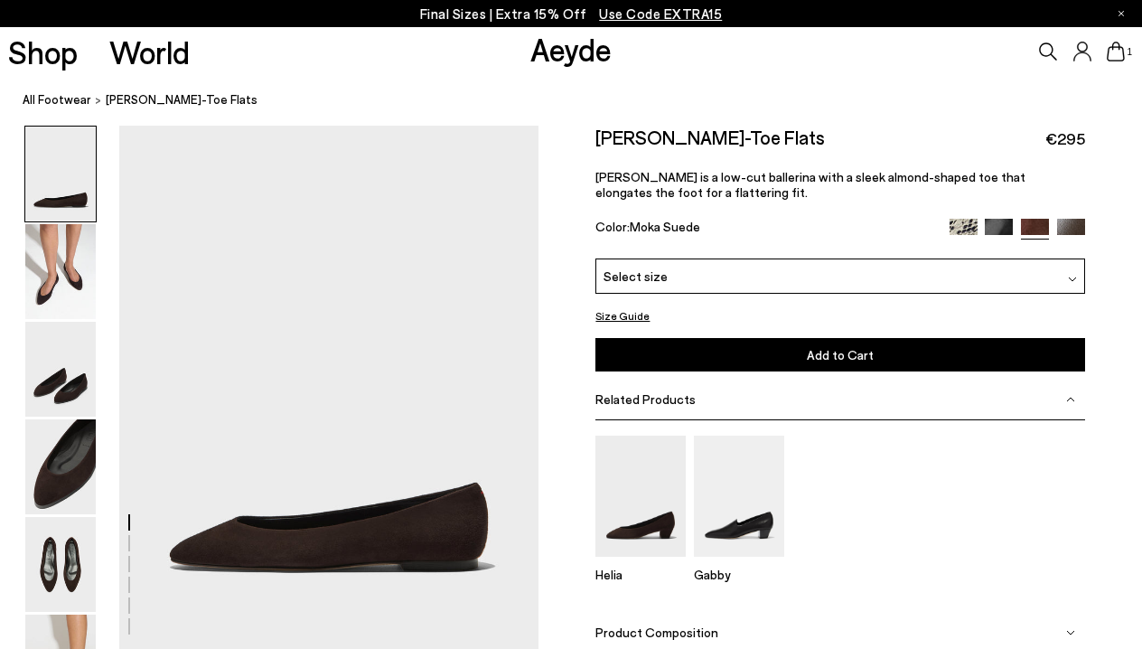
scroll to position [527, 0]
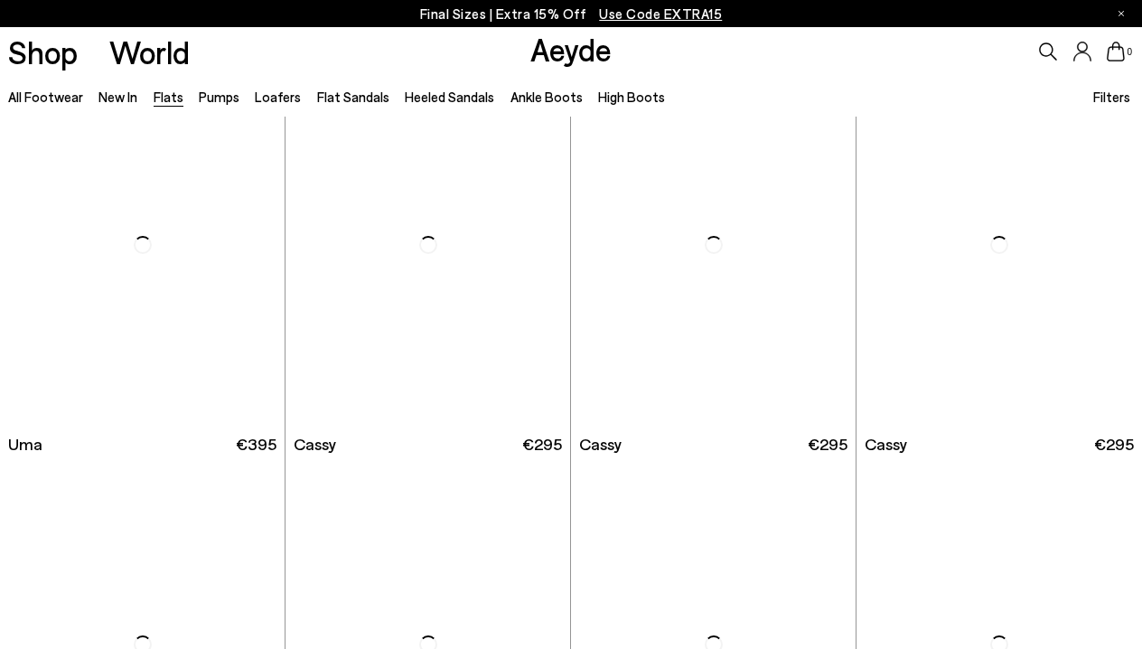
scroll to position [1646, 0]
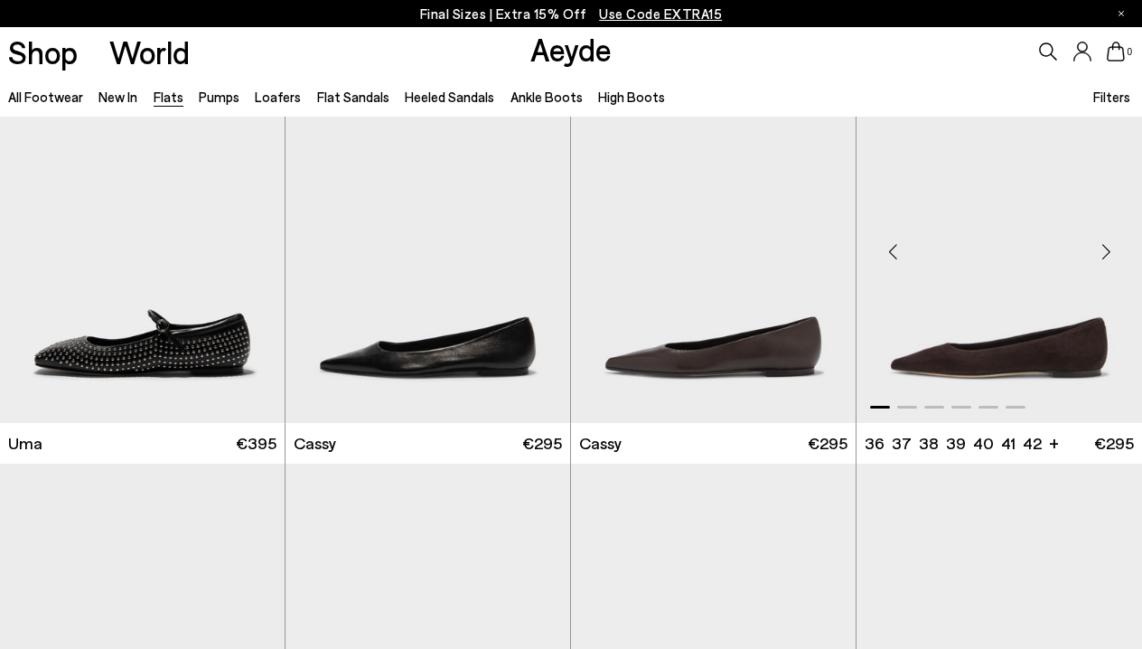
click at [1034, 346] on img "1 / 6" at bounding box center [998, 244] width 285 height 358
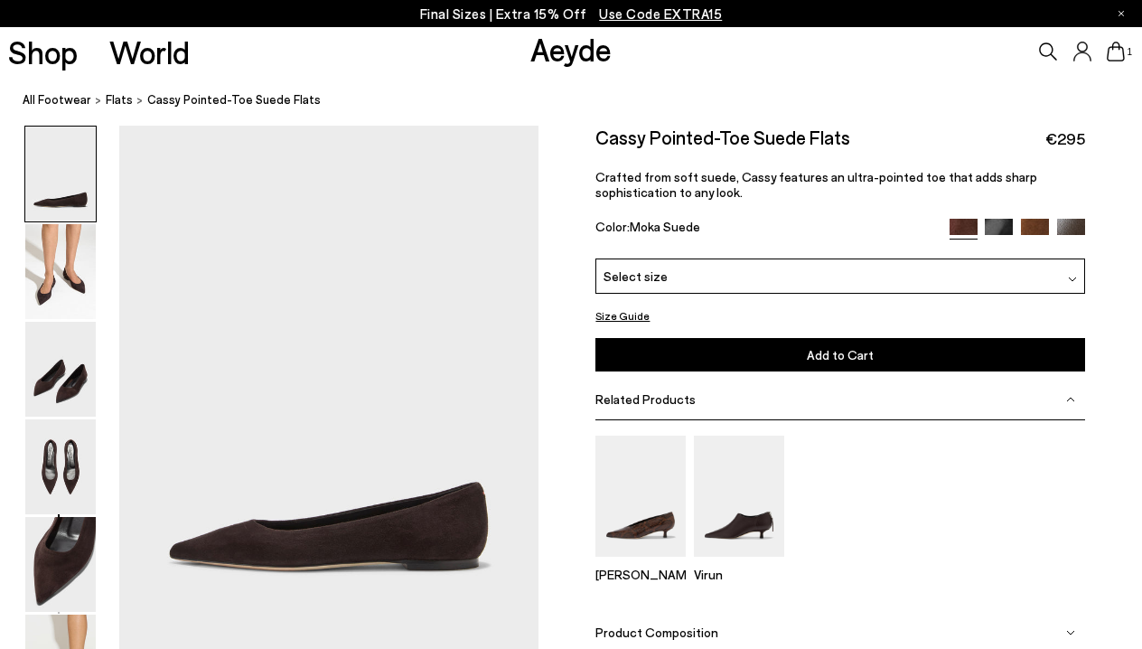
click at [761, 276] on div "Select size" at bounding box center [839, 275] width 489 height 35
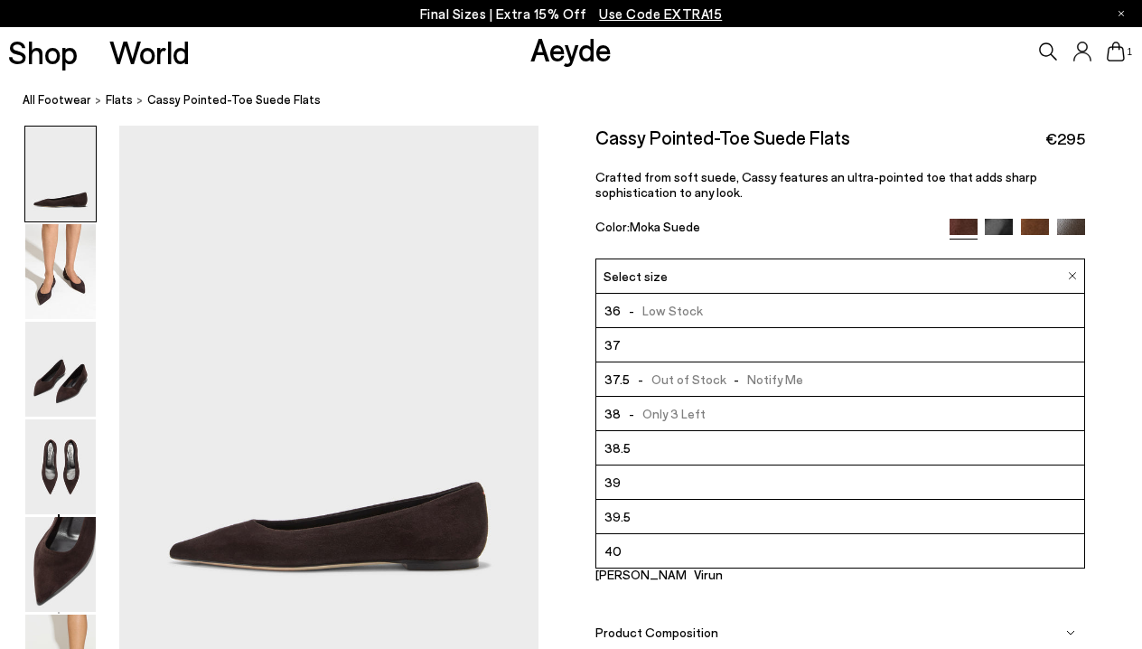
click at [729, 382] on span "-" at bounding box center [736, 378] width 21 height 15
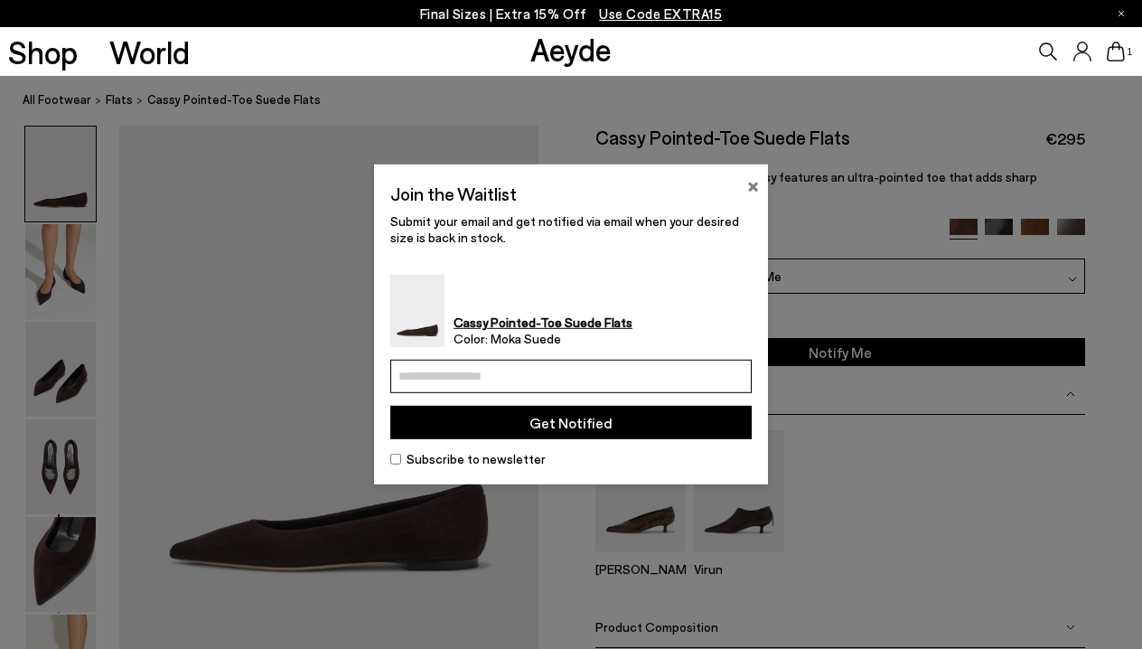
click at [751, 184] on button "×" at bounding box center [753, 184] width 12 height 22
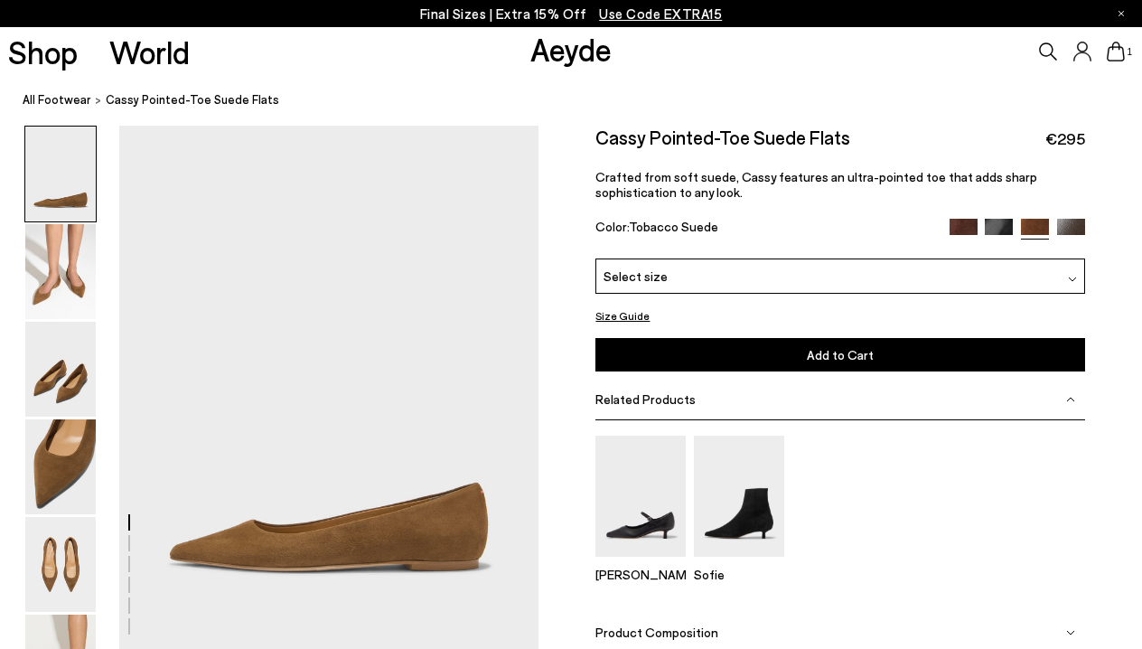
click at [714, 272] on div "Select size" at bounding box center [839, 275] width 489 height 35
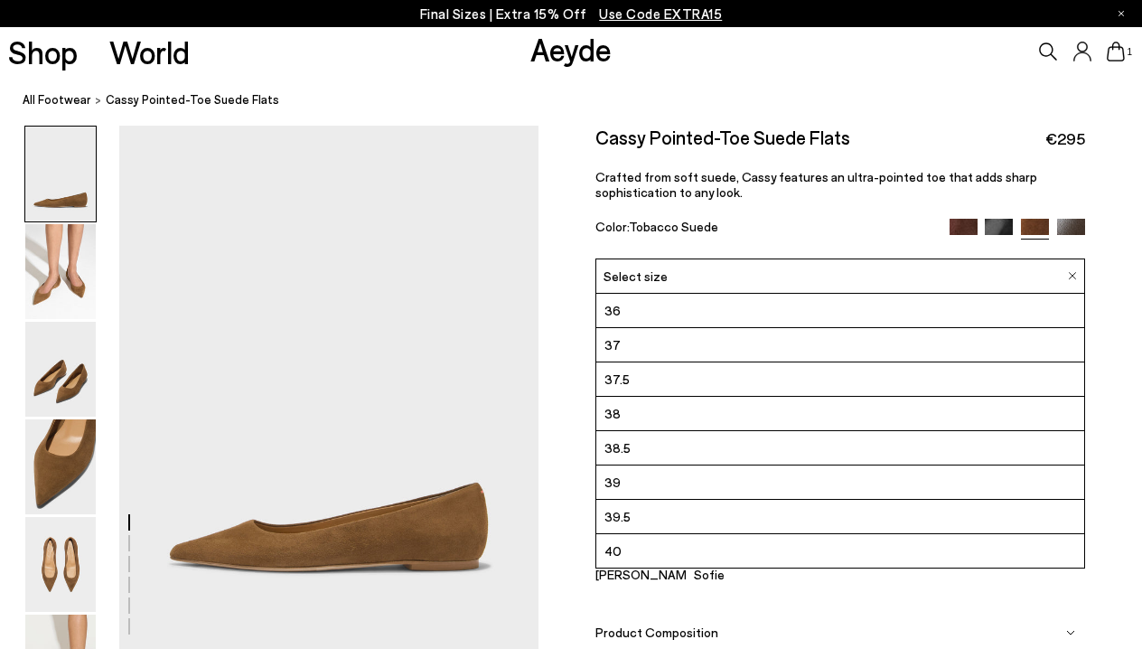
click at [689, 382] on li "37.5" at bounding box center [839, 379] width 487 height 34
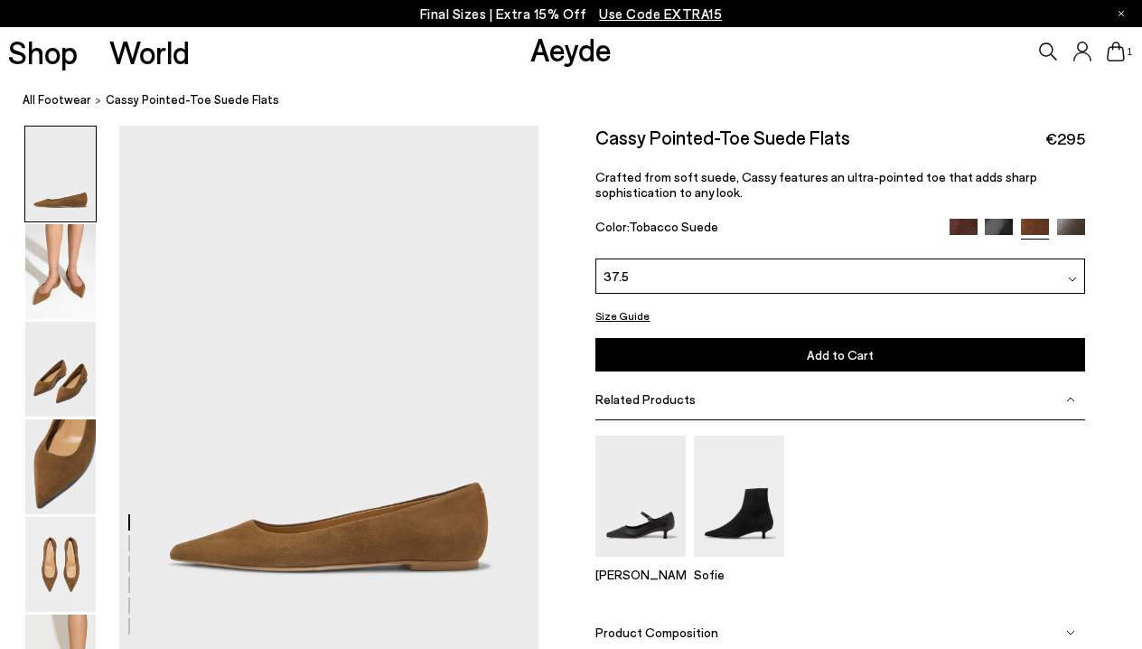
click at [882, 356] on button "Add to Cart Select a Size First" at bounding box center [839, 354] width 489 height 33
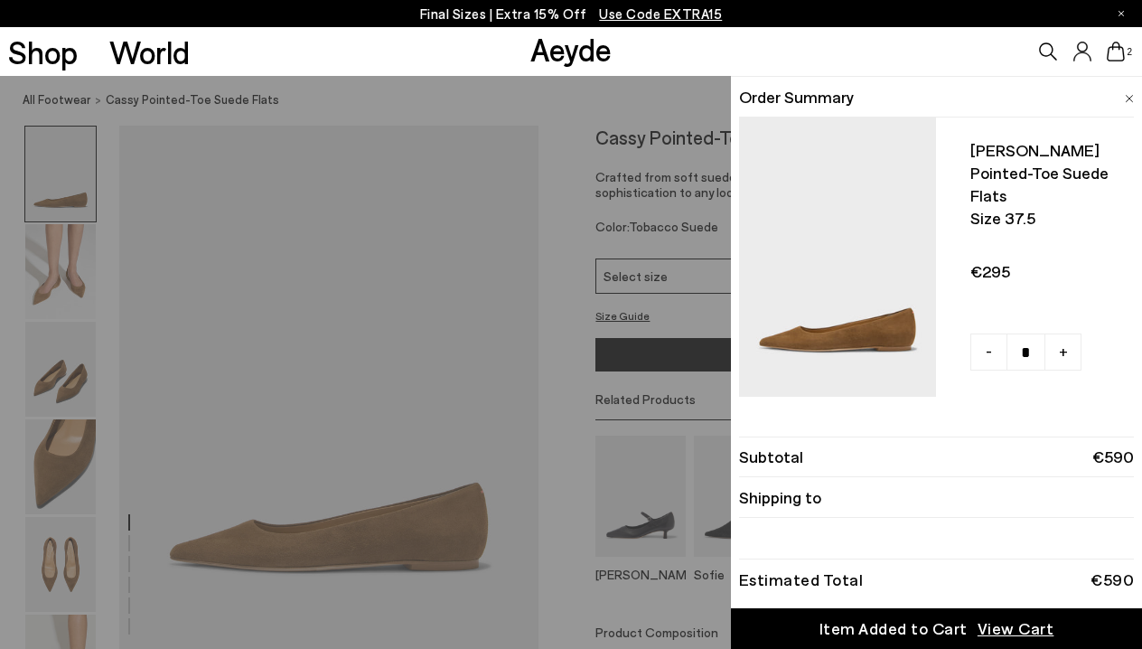
click at [1125, 100] on img at bounding box center [1129, 99] width 9 height 8
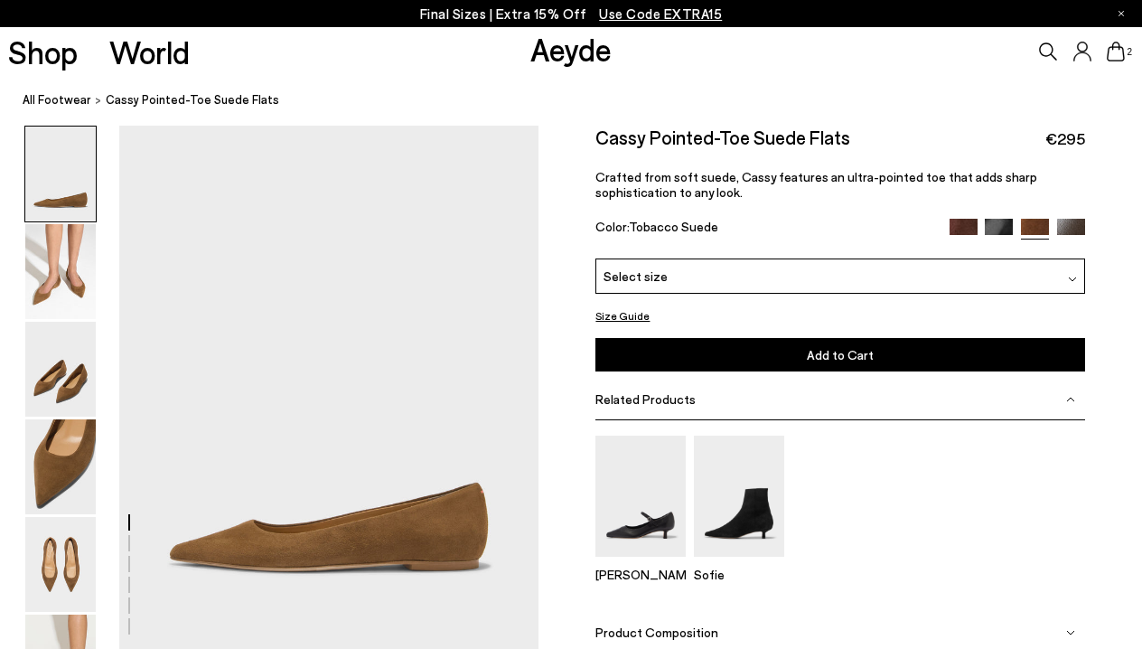
click at [962, 228] on img at bounding box center [963, 233] width 28 height 28
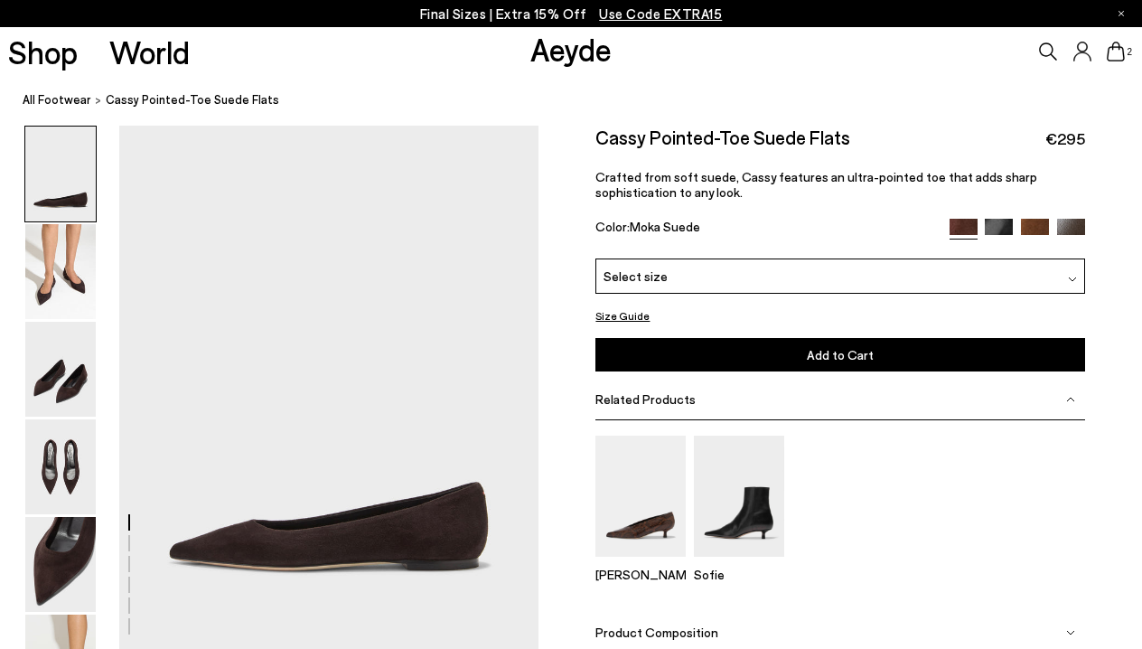
click at [886, 282] on div "Select size" at bounding box center [839, 275] width 489 height 35
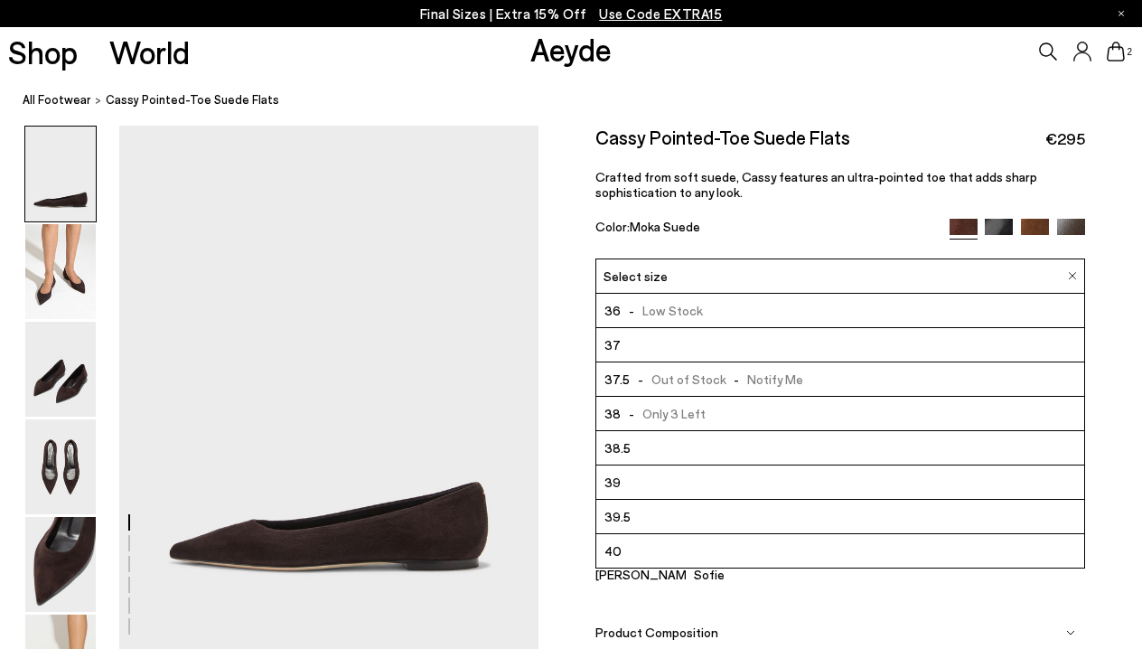
click at [836, 381] on li "37.5 - Out of Stock - Notify Me" at bounding box center [839, 379] width 487 height 34
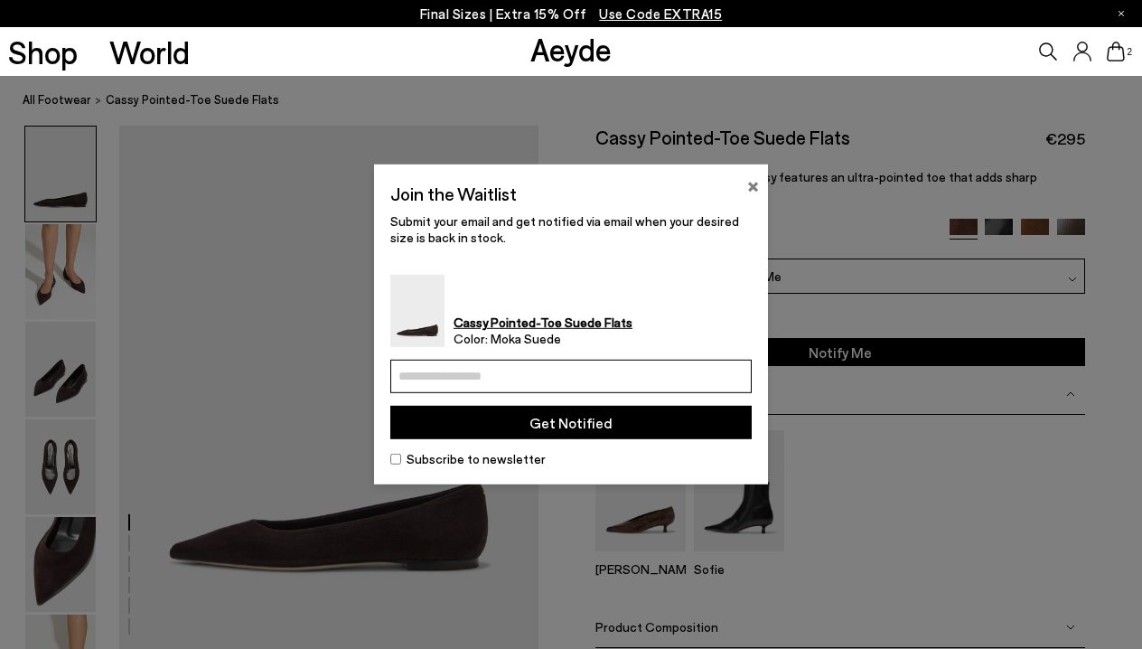
click at [749, 187] on button "×" at bounding box center [753, 184] width 12 height 22
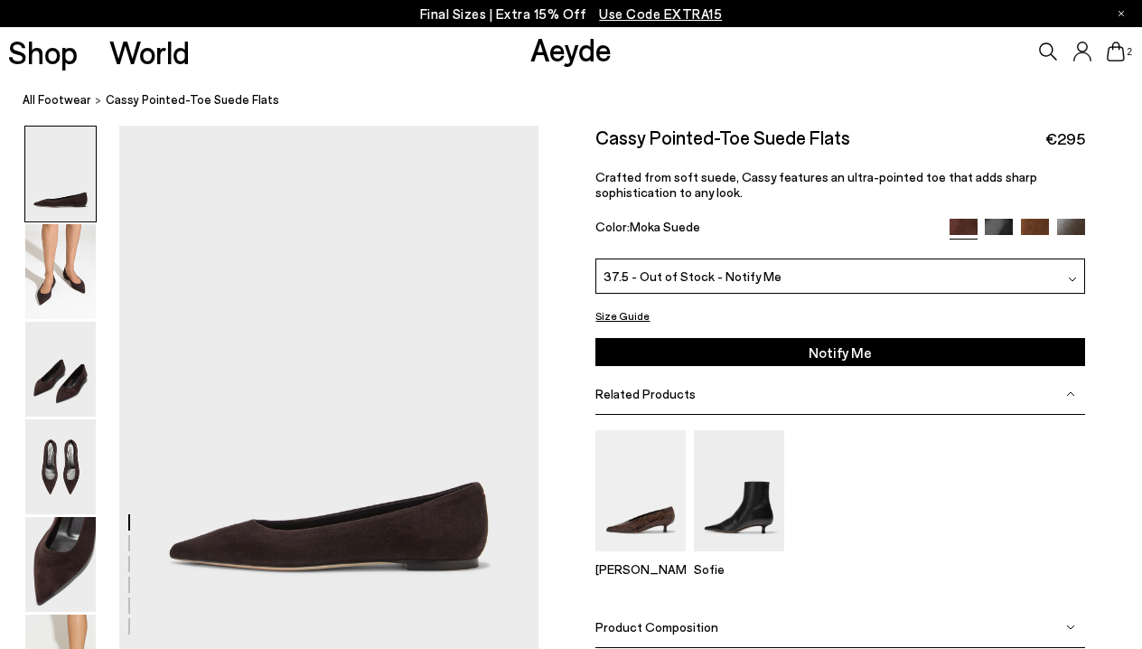
click at [1004, 229] on img at bounding box center [999, 233] width 28 height 28
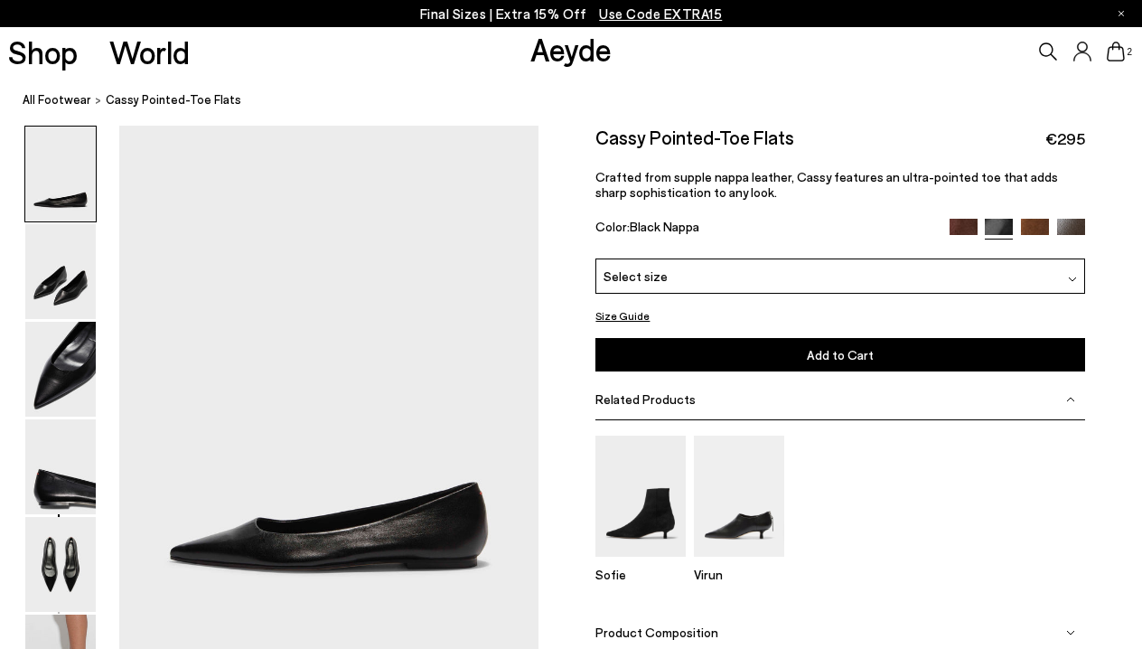
click at [1073, 228] on img at bounding box center [1071, 233] width 28 height 28
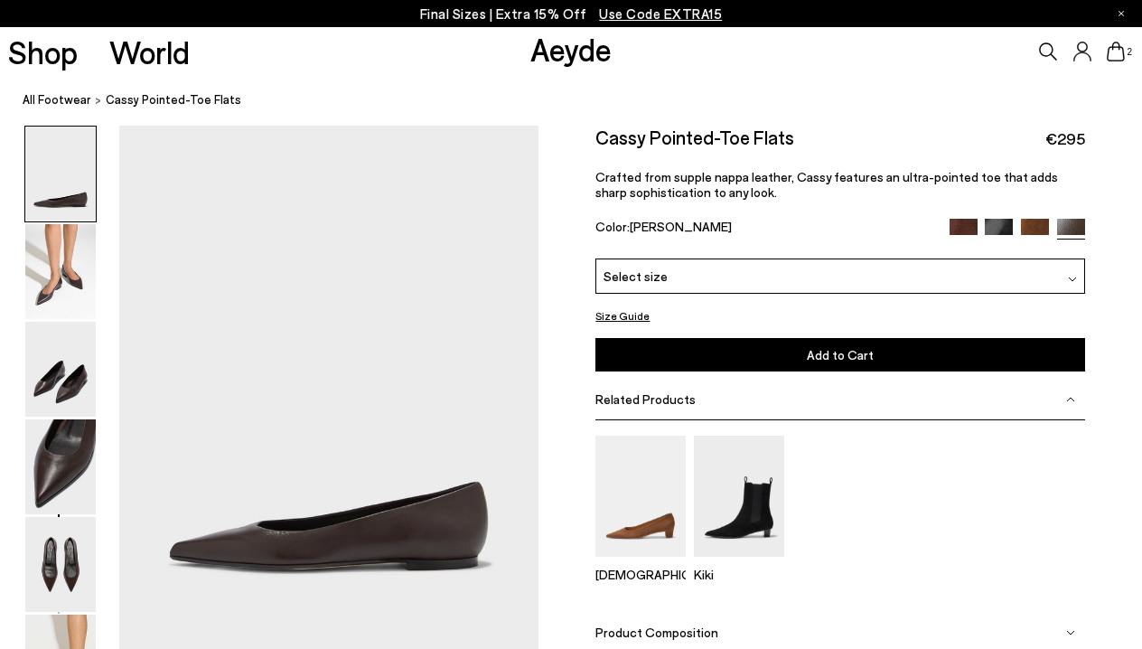
click at [929, 280] on div "Select size" at bounding box center [839, 275] width 489 height 35
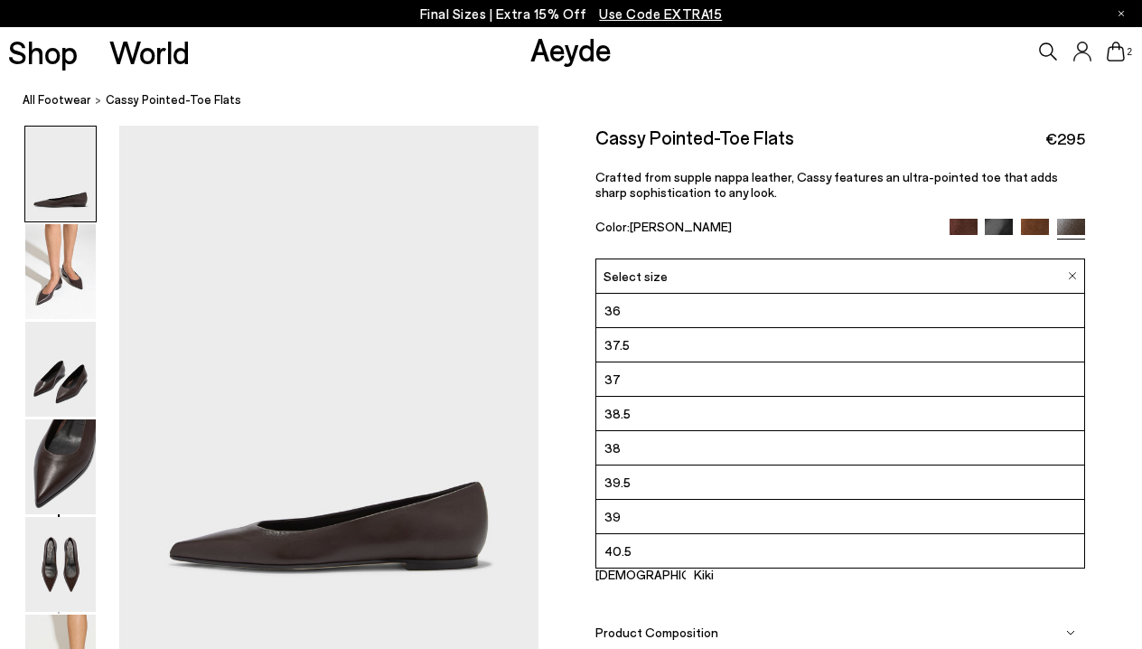
click at [890, 341] on li "37.5" at bounding box center [839, 345] width 487 height 34
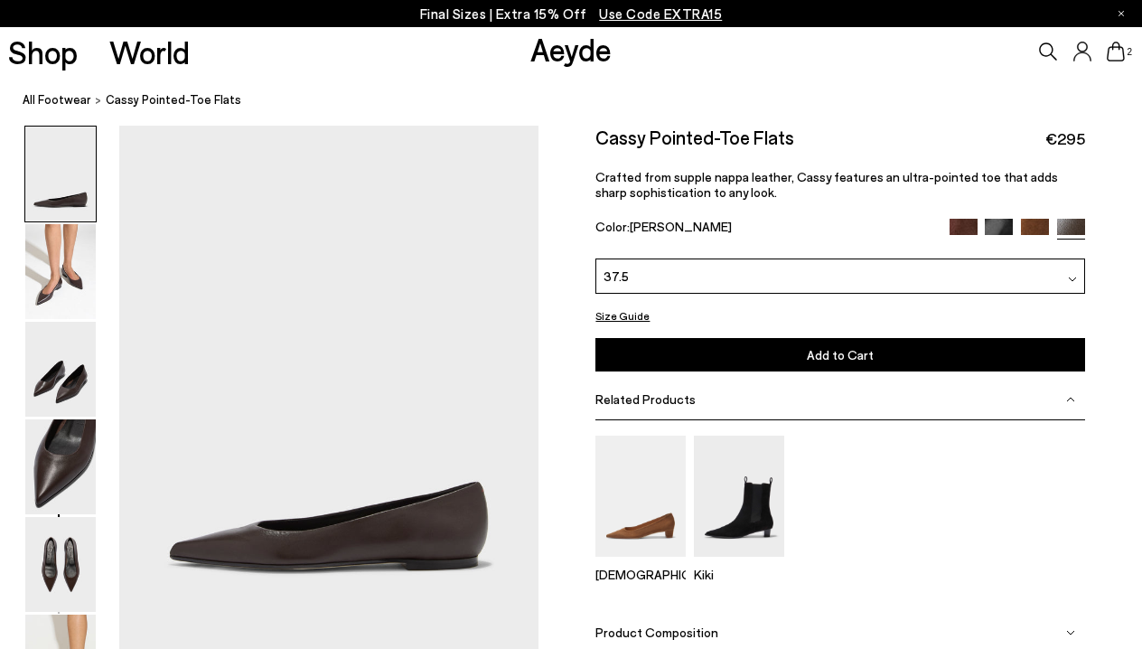
click at [881, 355] on button "Add to Cart Select a Size First" at bounding box center [839, 354] width 489 height 33
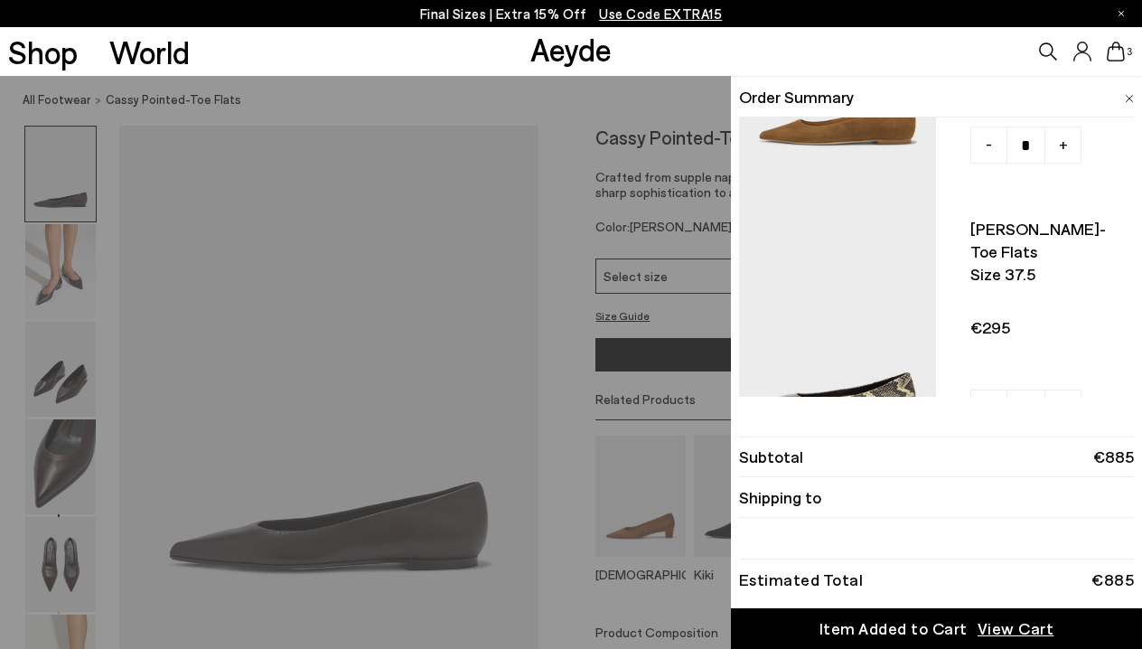
scroll to position [543, 0]
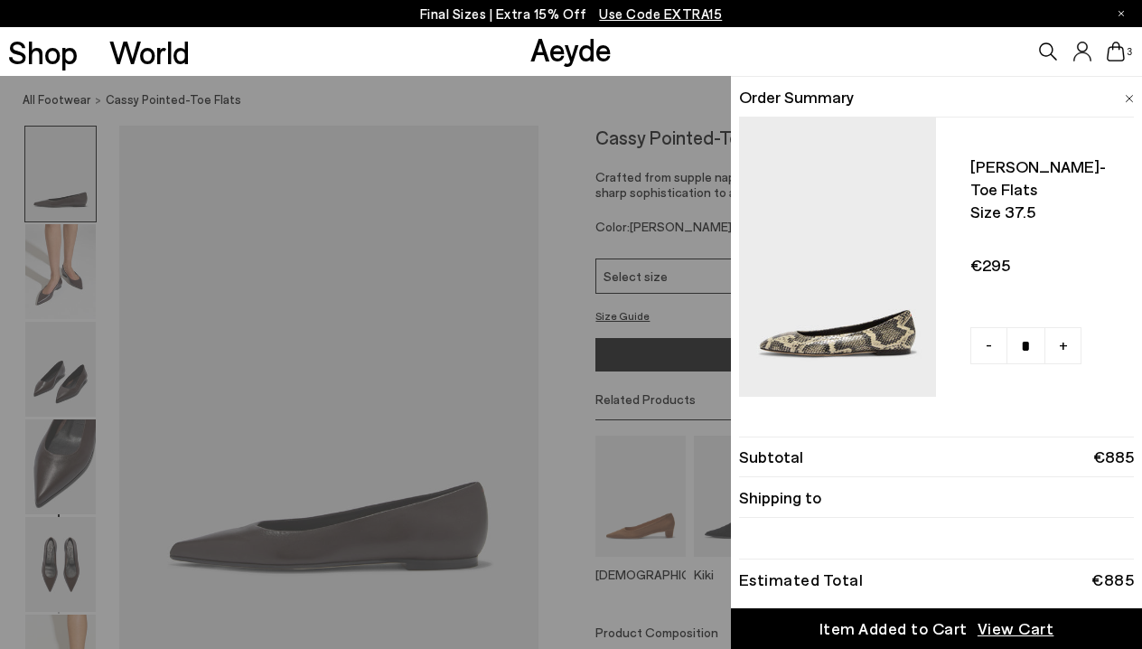
click at [990, 626] on span "View Cart" at bounding box center [1015, 628] width 77 height 23
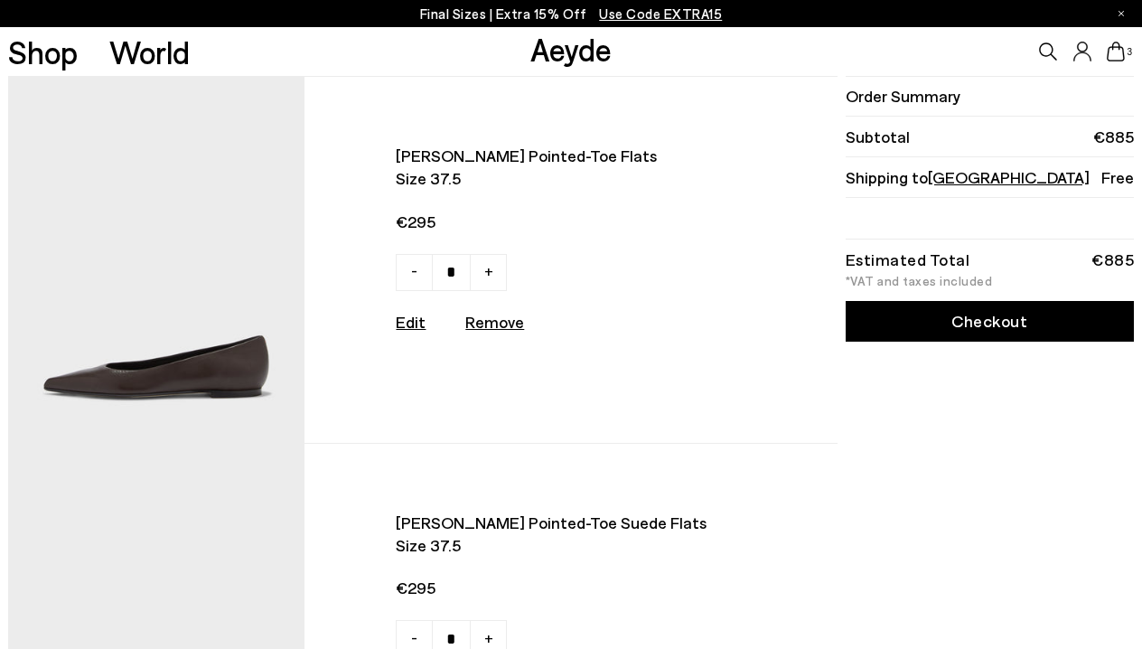
click at [905, 322] on link "Checkout" at bounding box center [989, 321] width 289 height 41
